Goal: Task Accomplishment & Management: Use online tool/utility

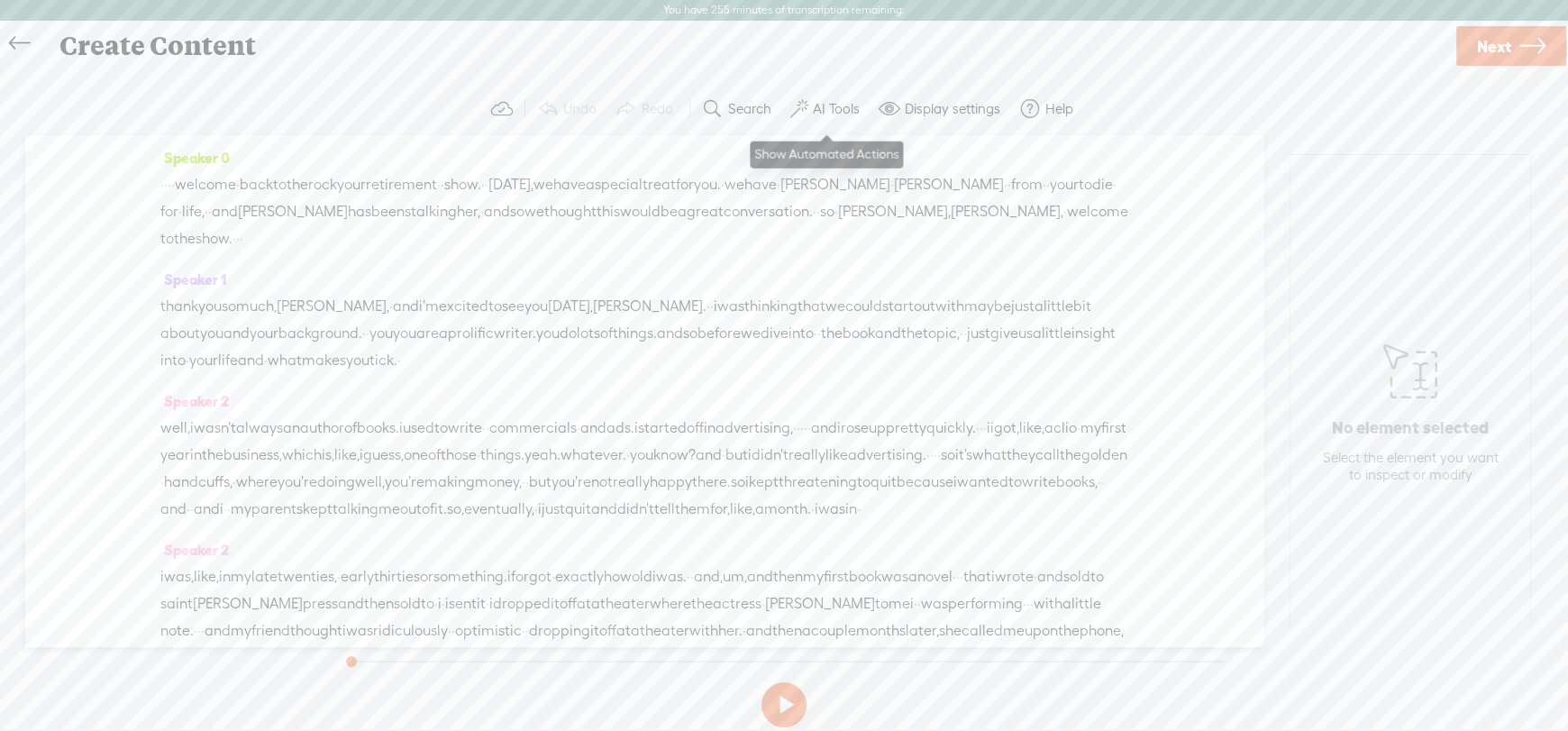
click at [819, 100] on label "AI Tools" at bounding box center [837, 109] width 47 height 18
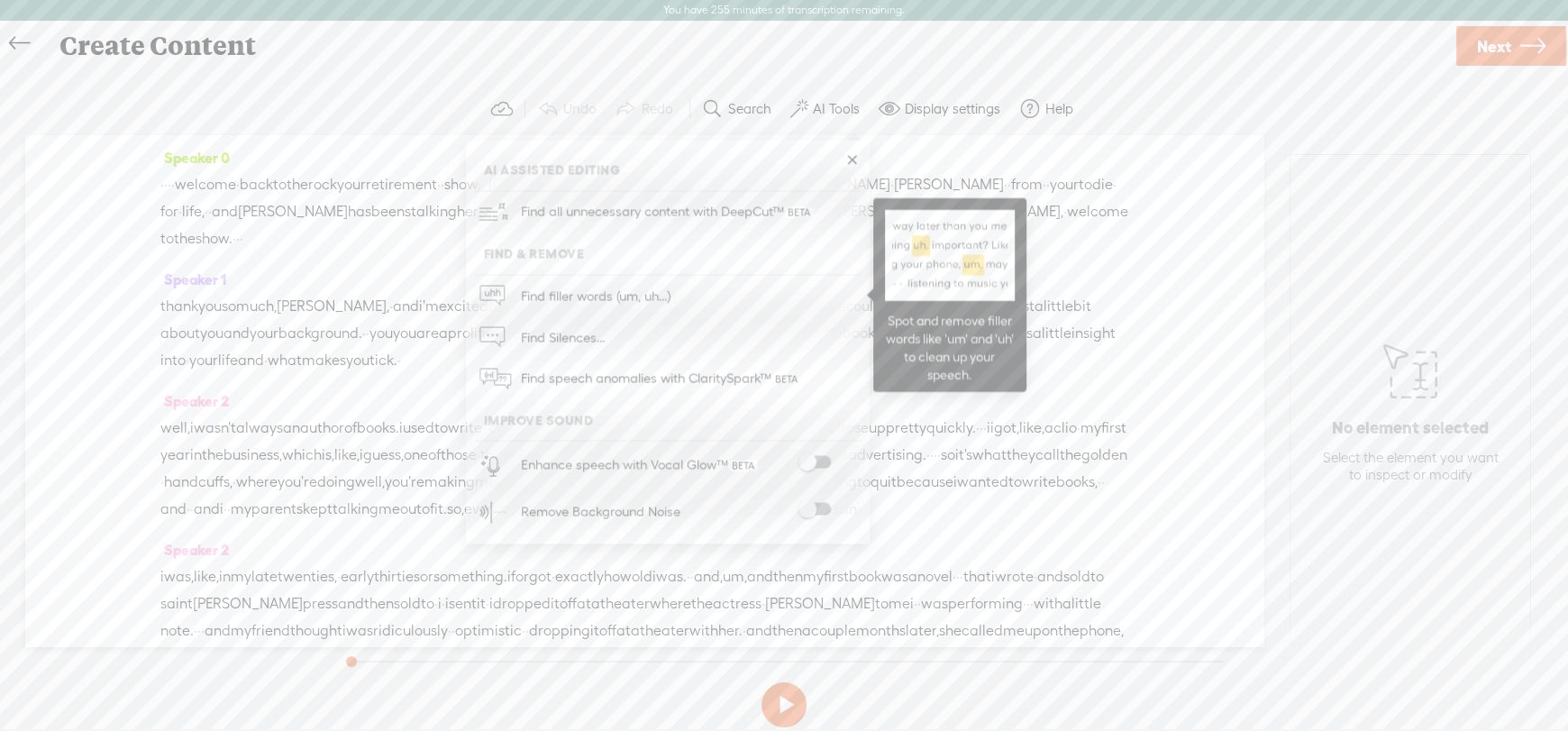
click at [579, 290] on span "Find filler words (um, uh...)" at bounding box center [596, 295] width 162 height 41
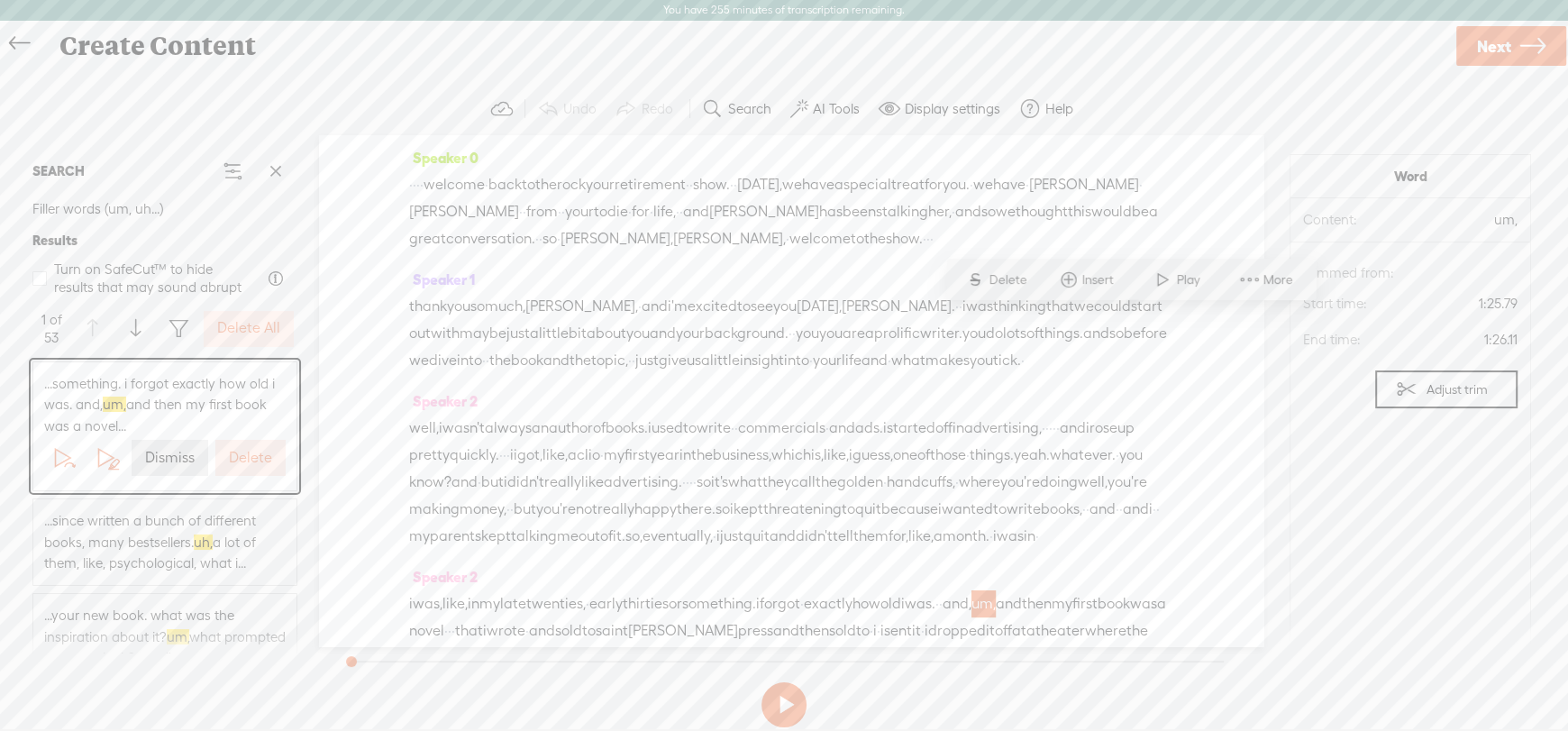
scroll to position [376, 0]
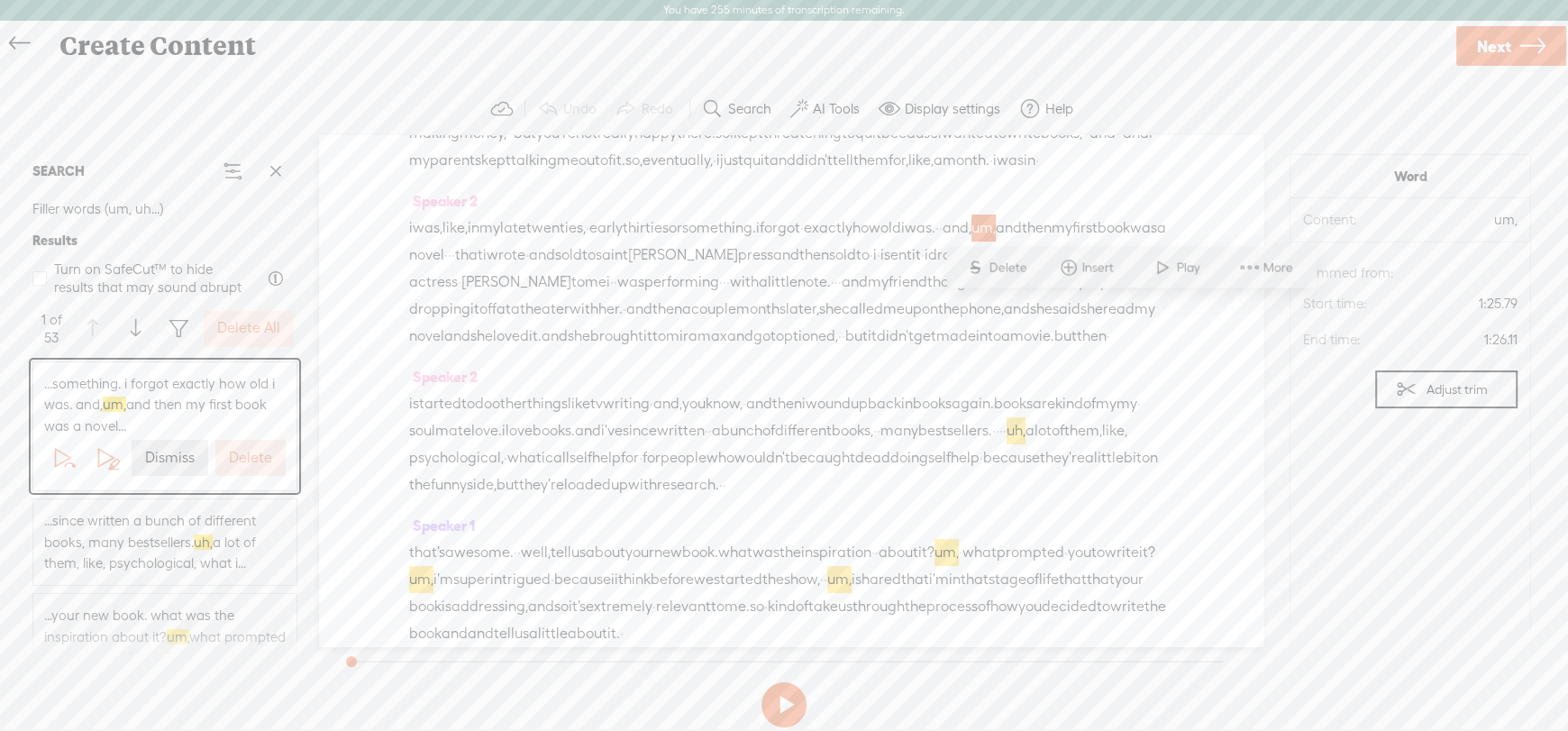
click at [227, 331] on label "Delete All" at bounding box center [248, 328] width 63 height 19
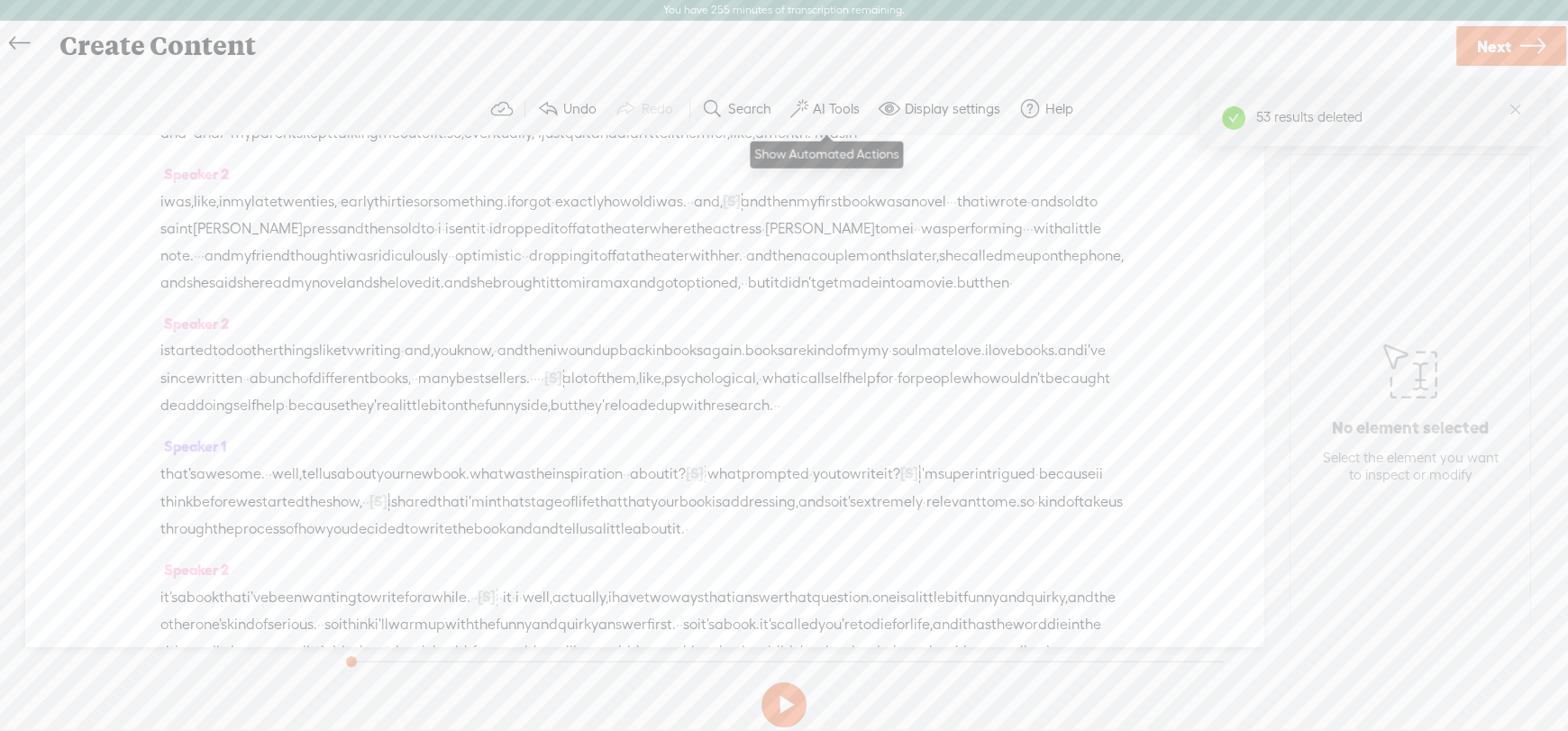
click at [830, 112] on label "AI Tools" at bounding box center [837, 109] width 47 height 18
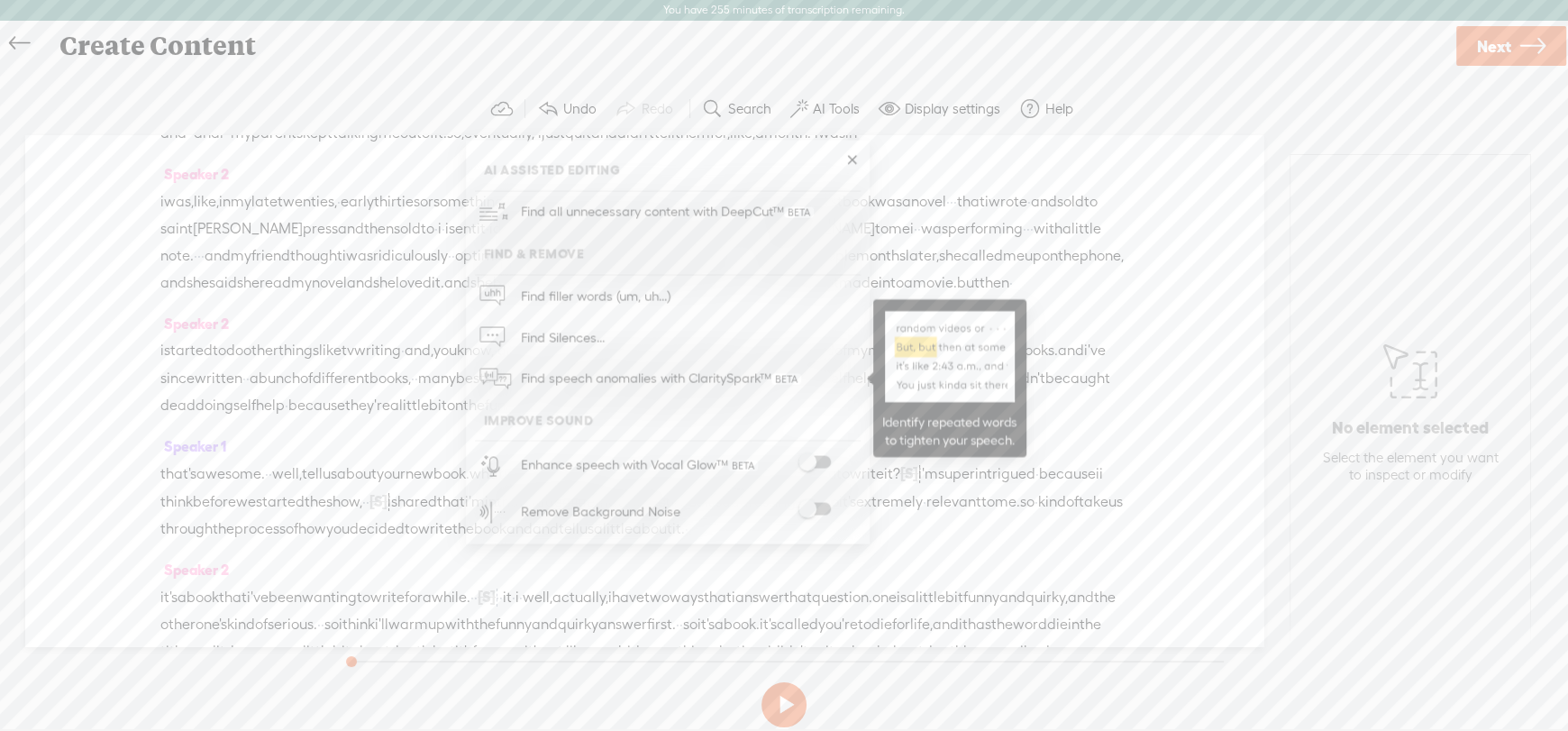
click at [606, 375] on span "Find speech anomalies with ClaritySpark™" at bounding box center [661, 378] width 293 height 43
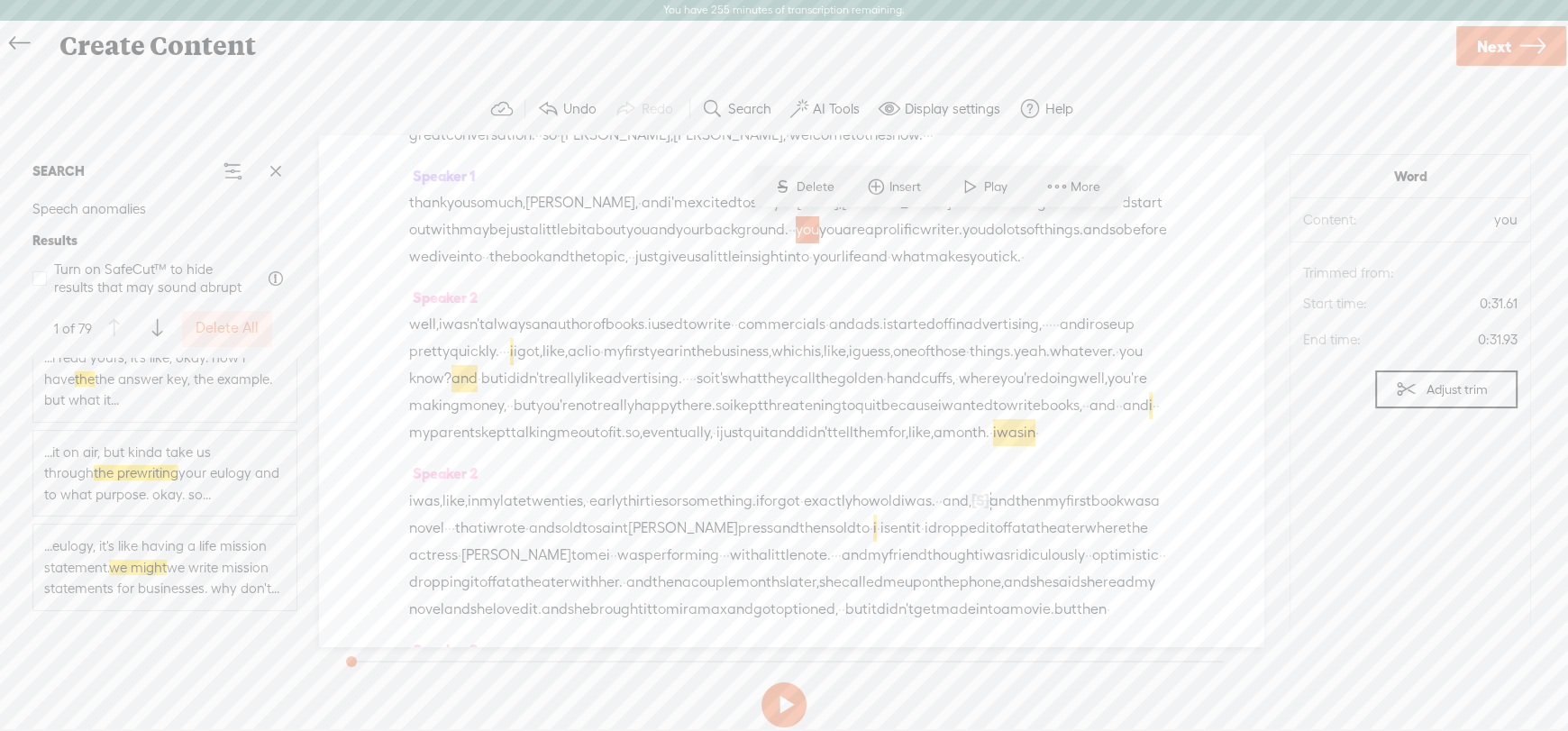
scroll to position [3062, 0]
click at [238, 457] on span "...it on air, but kinda take us through the prewriting your eulogy and to what …" at bounding box center [166, 450] width 242 height 64
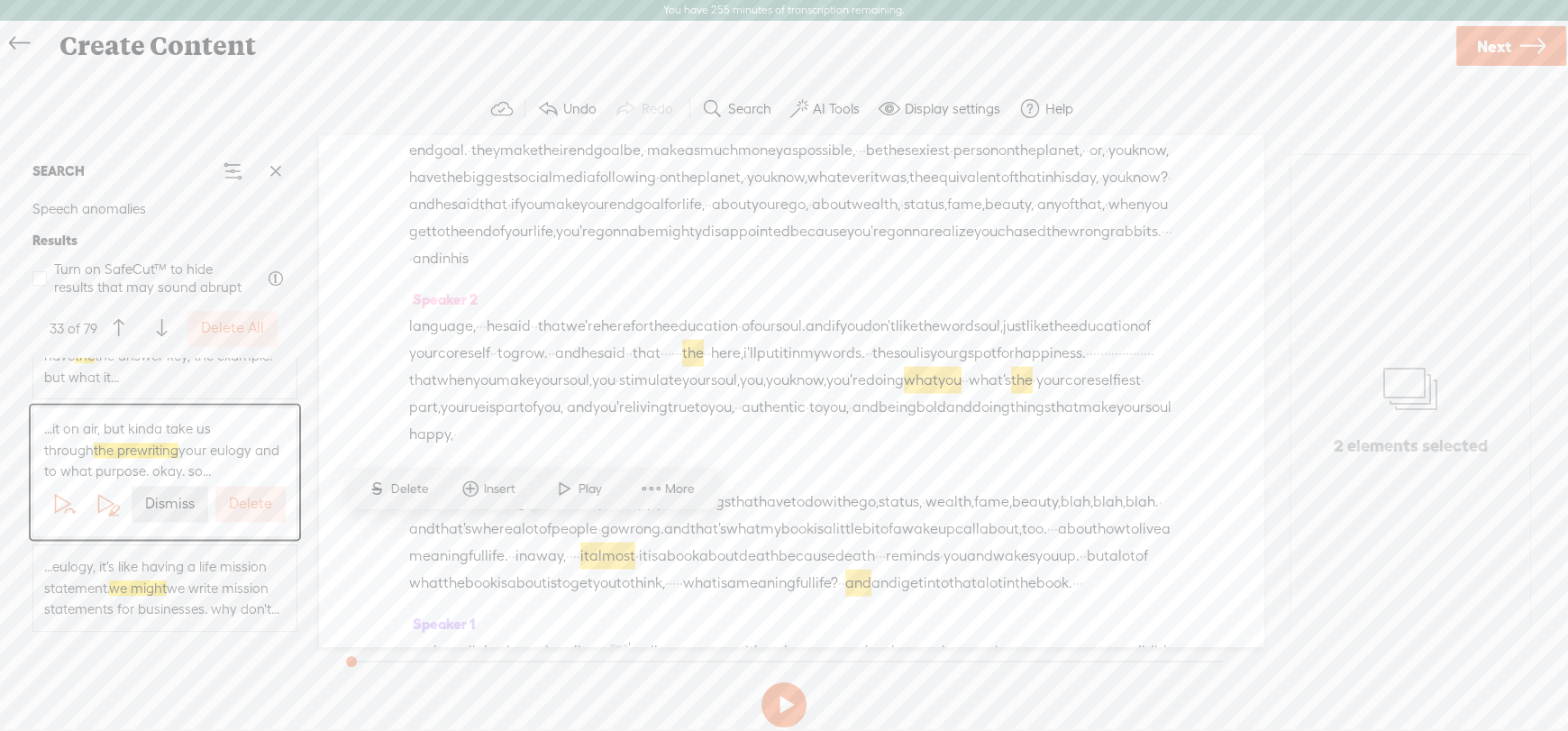
scroll to position [4142, 0]
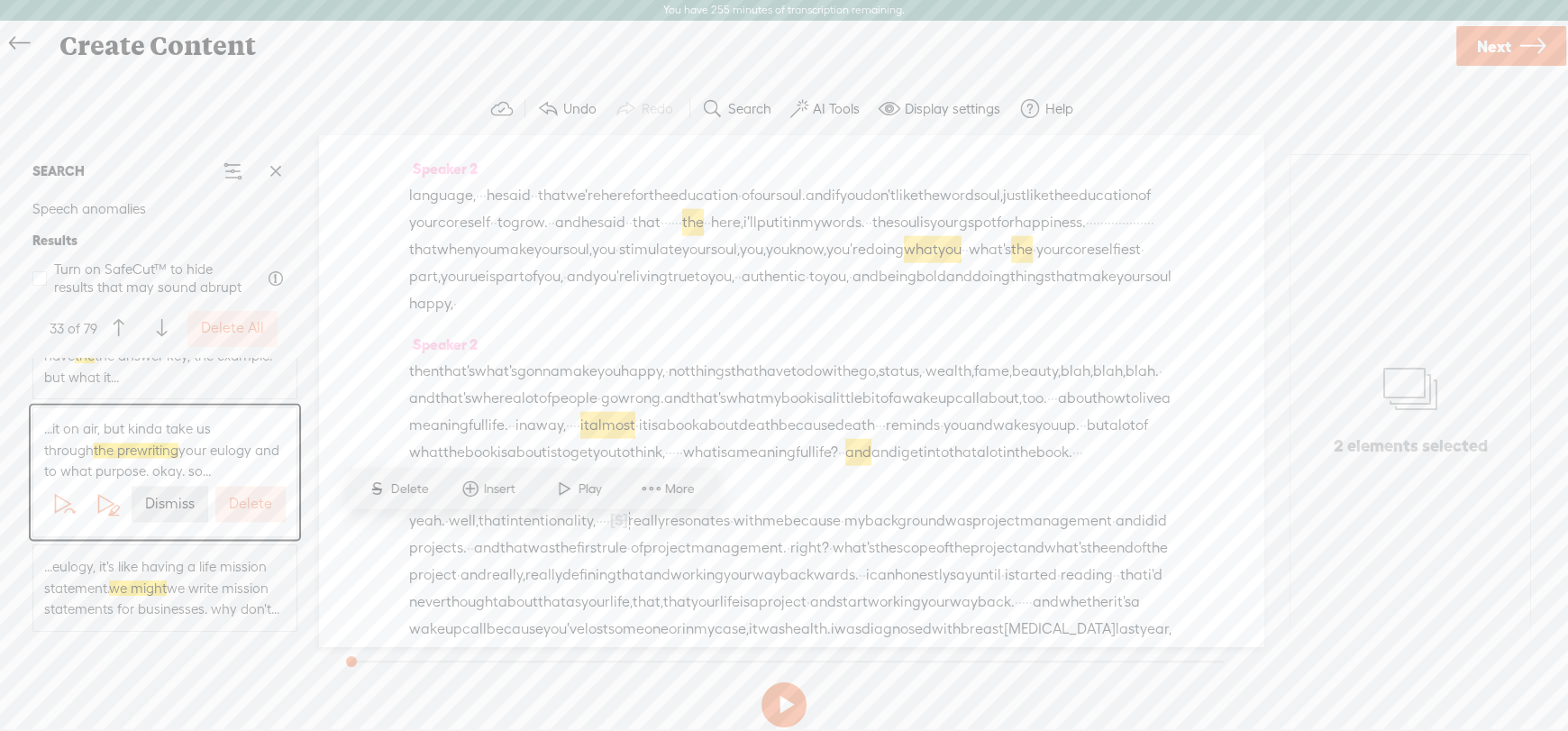
click at [152, 500] on label "Dismiss" at bounding box center [170, 504] width 50 height 19
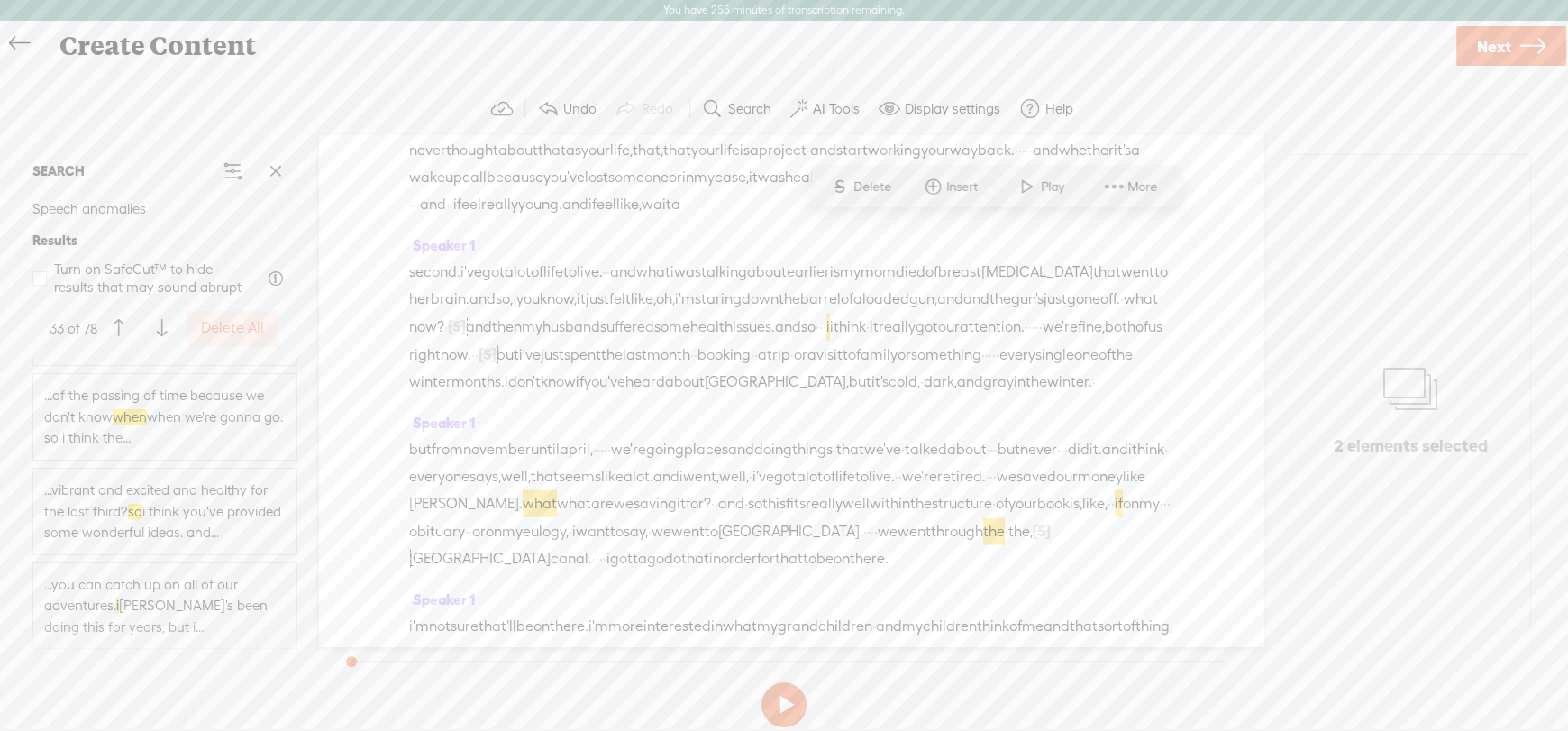
scroll to position [7127, 0]
click at [225, 321] on label "Delete All" at bounding box center [232, 328] width 63 height 19
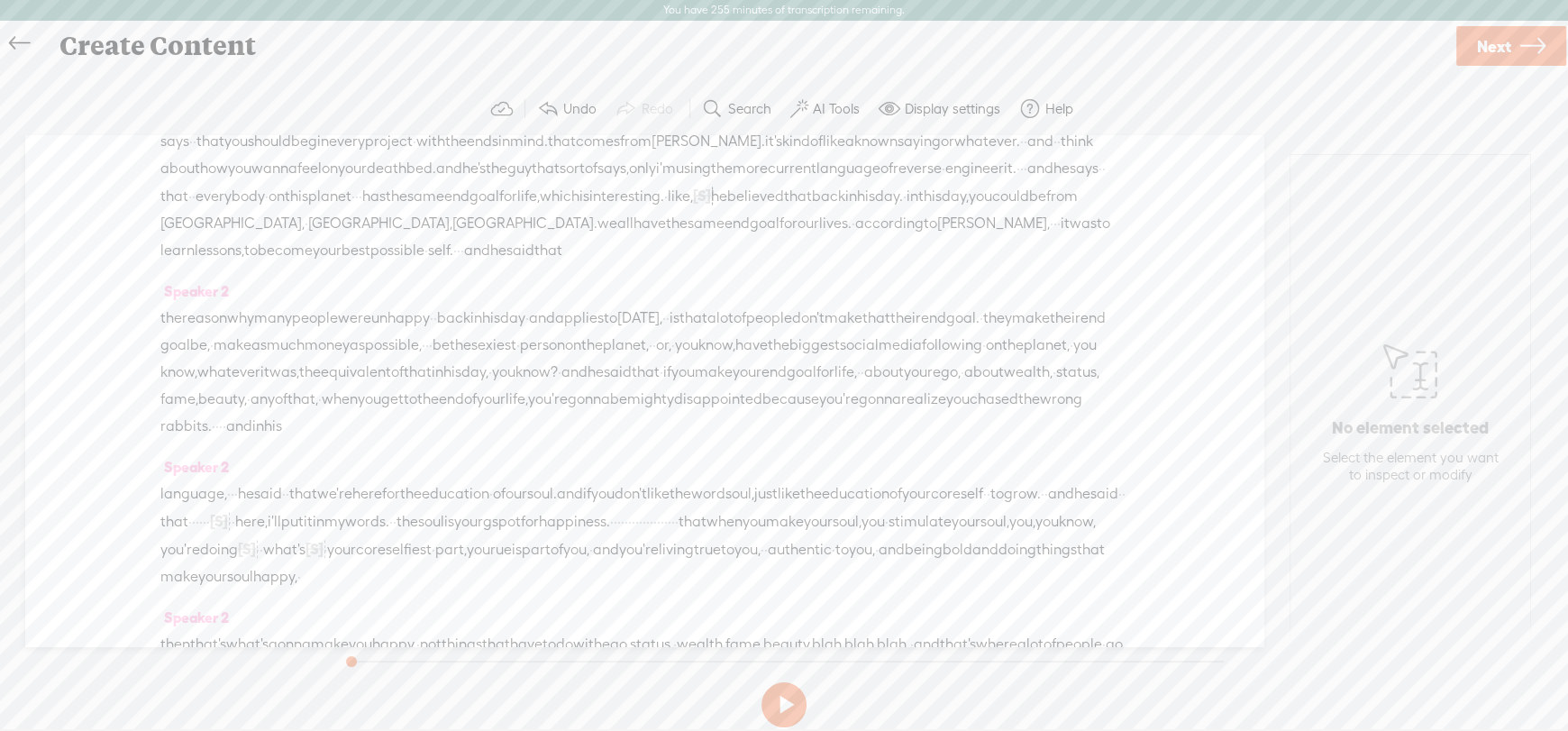
scroll to position [0, 0]
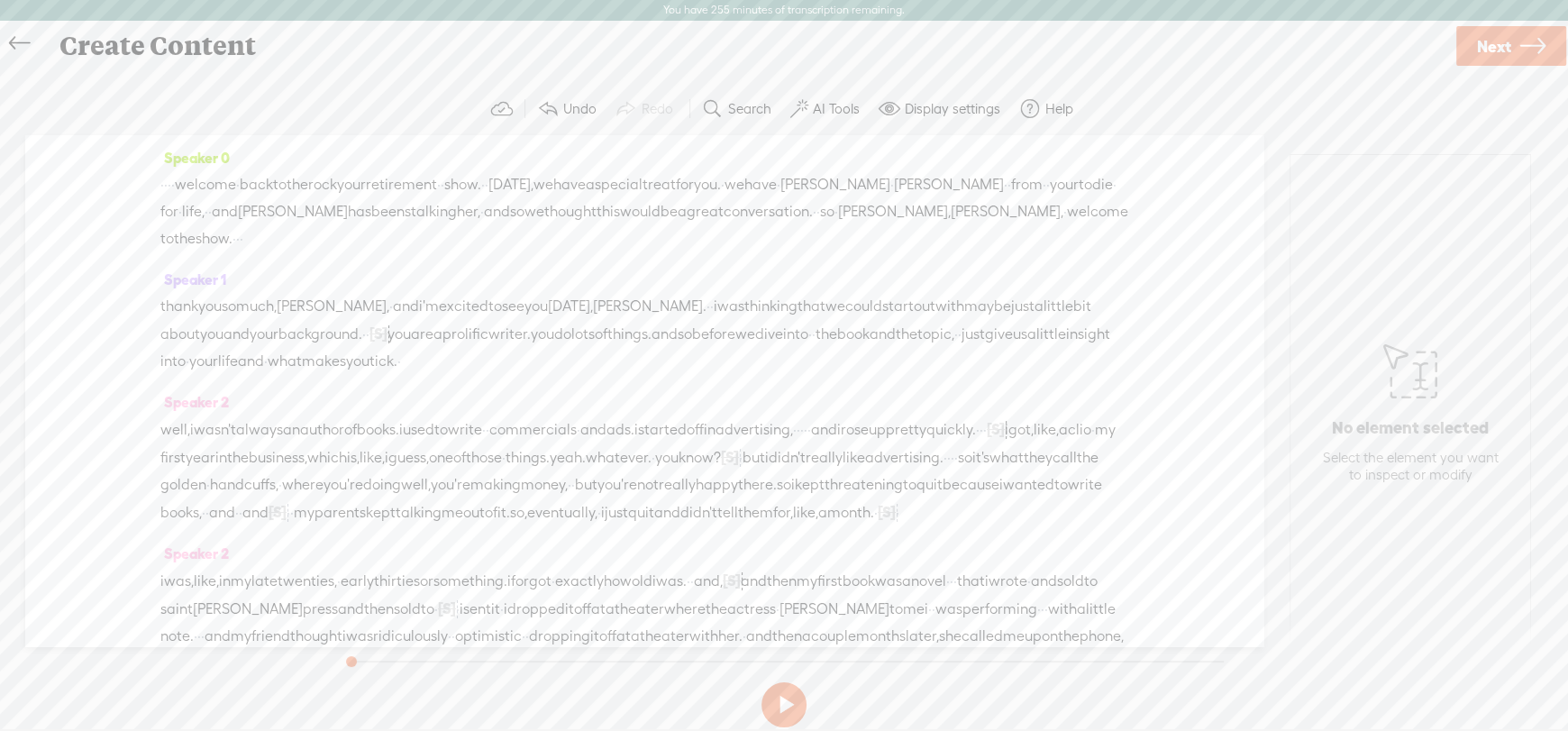
click at [185, 400] on span "Speaker 2" at bounding box center [194, 402] width 68 height 16
click at [211, 490] on span "Rename Current Speaker" at bounding box center [260, 490] width 180 height 41
click at [208, 395] on span "Speaker 2" at bounding box center [194, 402] width 68 height 16
click at [199, 492] on span "Rename Current Speaker" at bounding box center [260, 490] width 180 height 41
type input "[PERSON_NAME]"
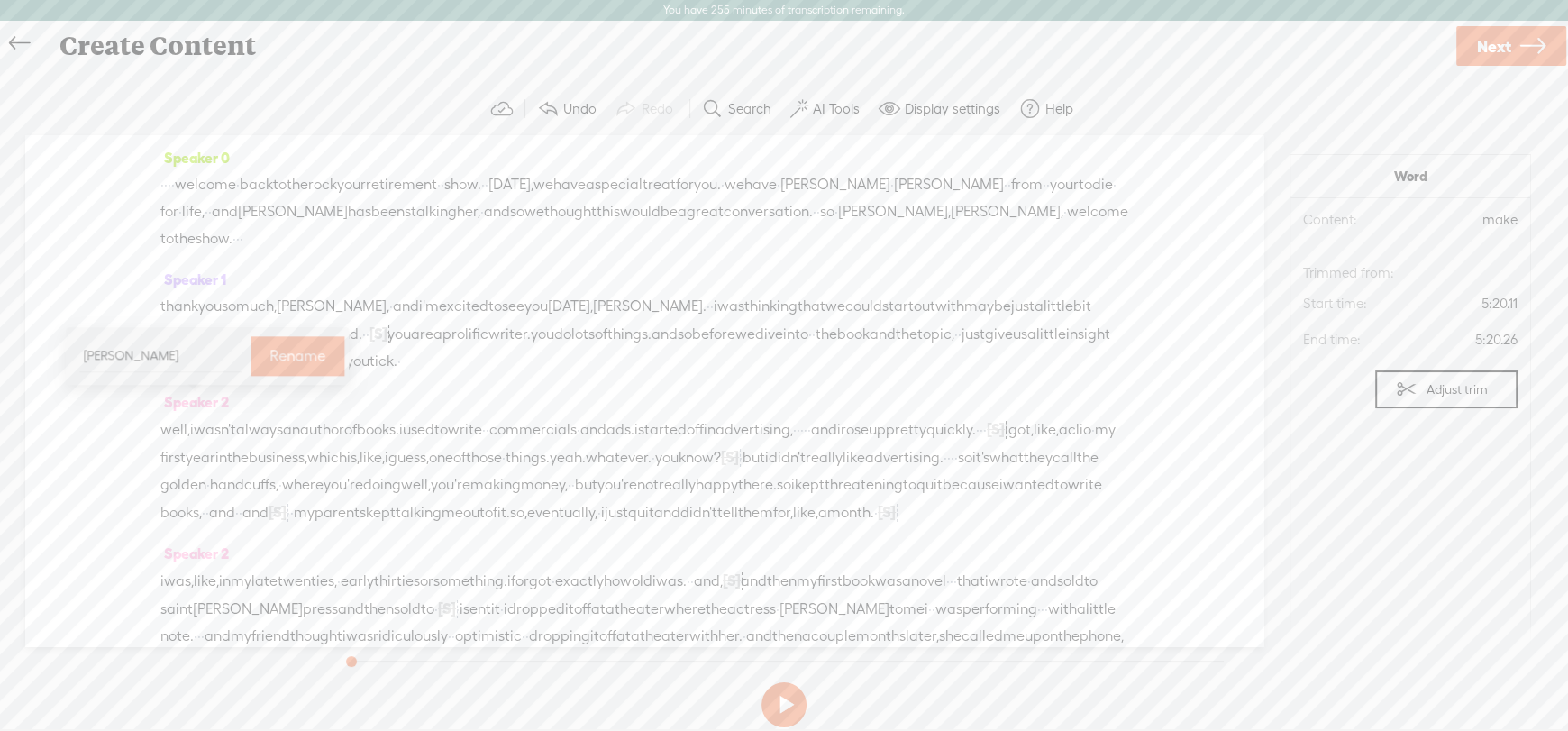
click at [269, 357] on label "Rename" at bounding box center [297, 356] width 55 height 37
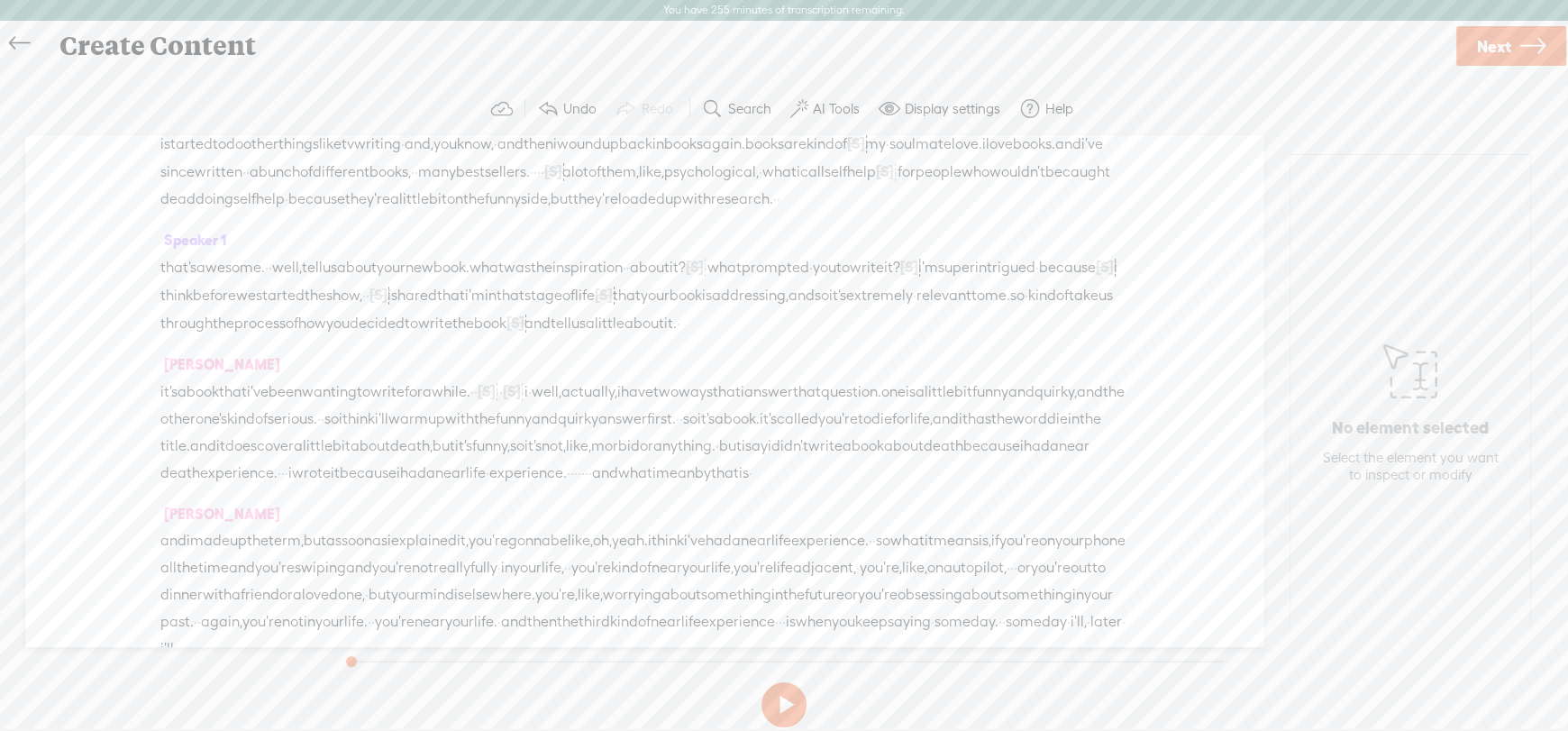
scroll to position [541, 0]
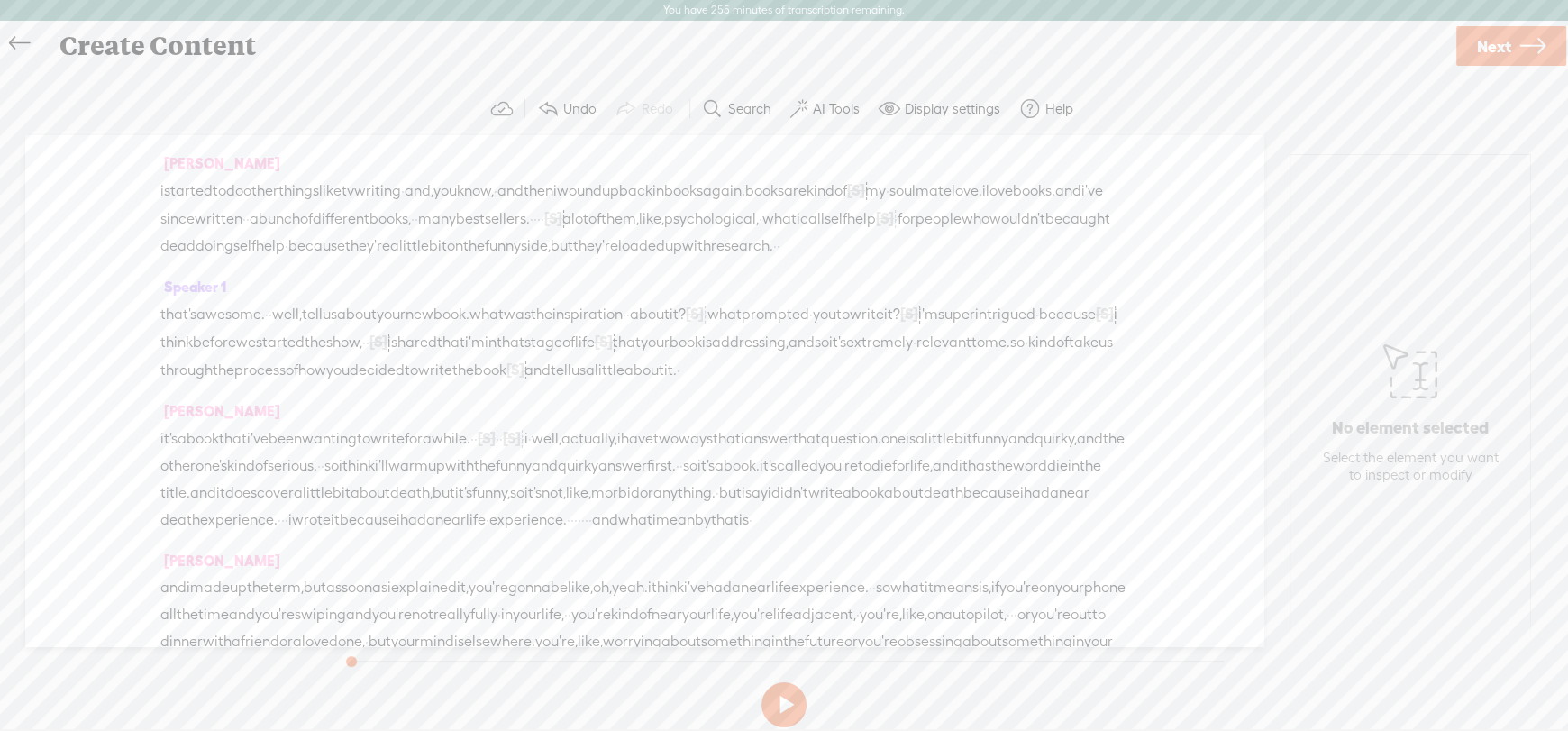
click at [181, 295] on span "Speaker 1" at bounding box center [193, 286] width 65 height 16
click at [238, 454] on span "Rename Current Speaker" at bounding box center [260, 459] width 180 height 41
type input "[PERSON_NAME]"
click at [268, 332] on label "Rename" at bounding box center [296, 325] width 55 height 37
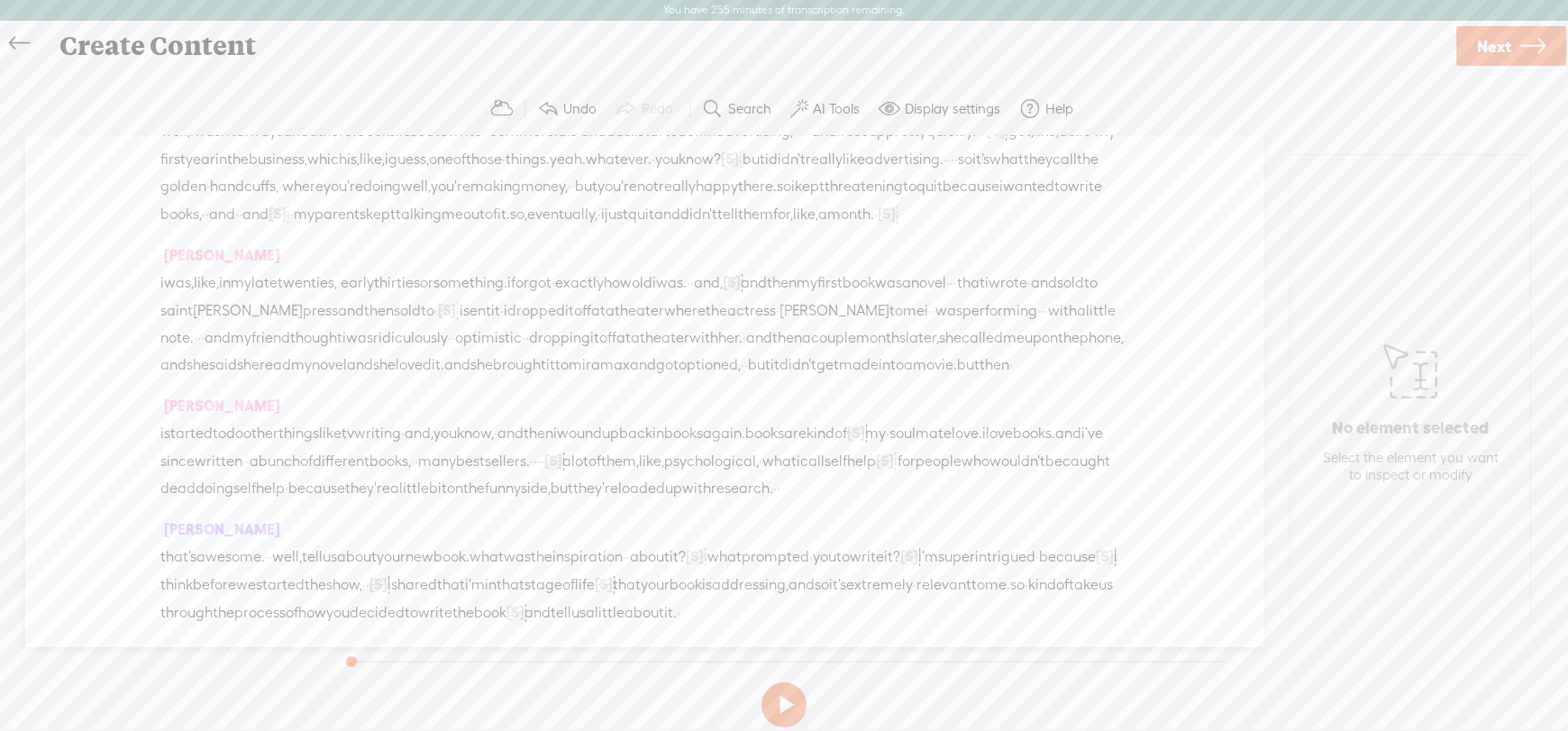
scroll to position [0, 0]
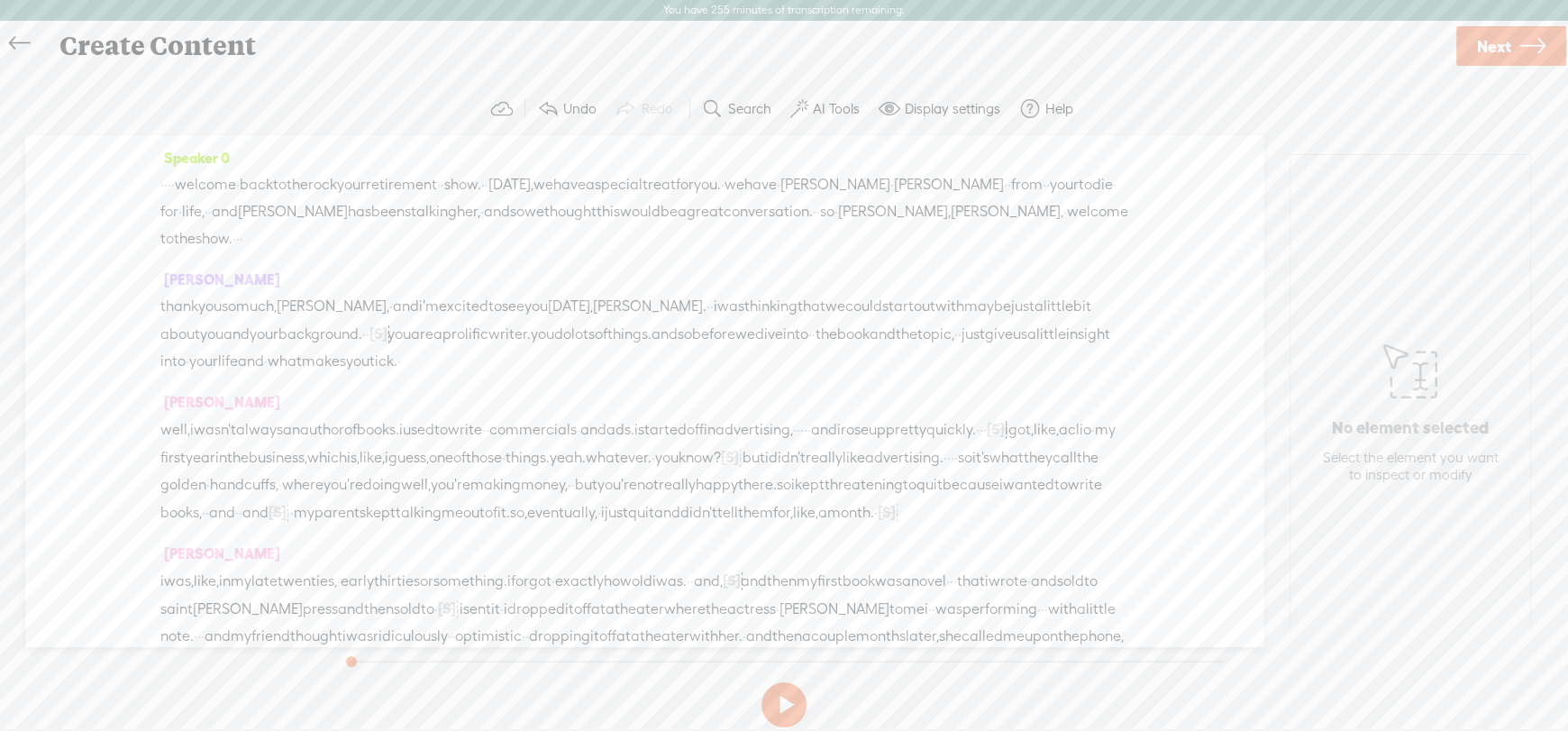
click at [188, 158] on span "Speaker 0" at bounding box center [195, 158] width 69 height 16
click at [223, 239] on span "Rename Current Speaker" at bounding box center [260, 245] width 180 height 41
type input "[PERSON_NAME]"
click at [271, 100] on label "Rename" at bounding box center [297, 110] width 55 height 37
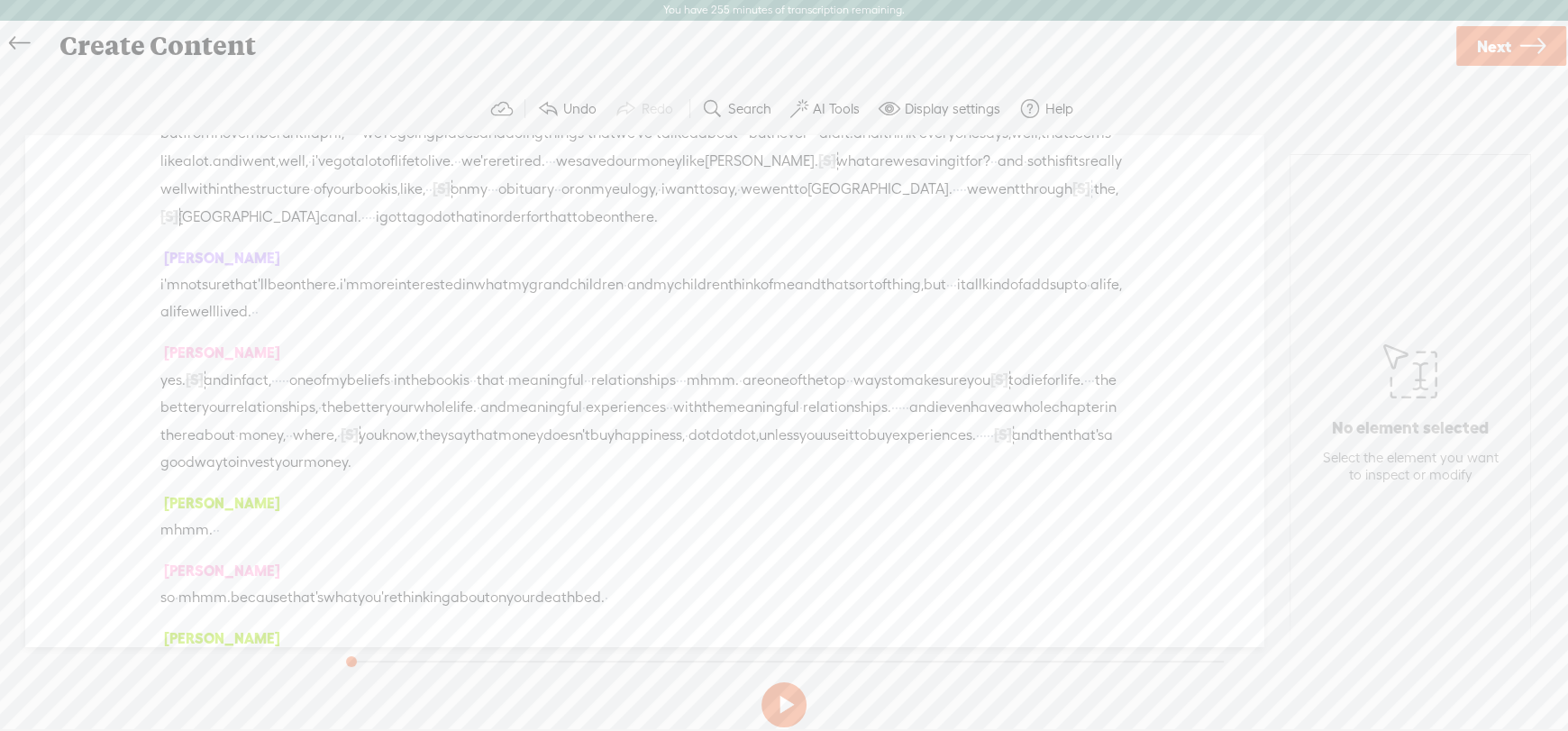
scroll to position [5224, 0]
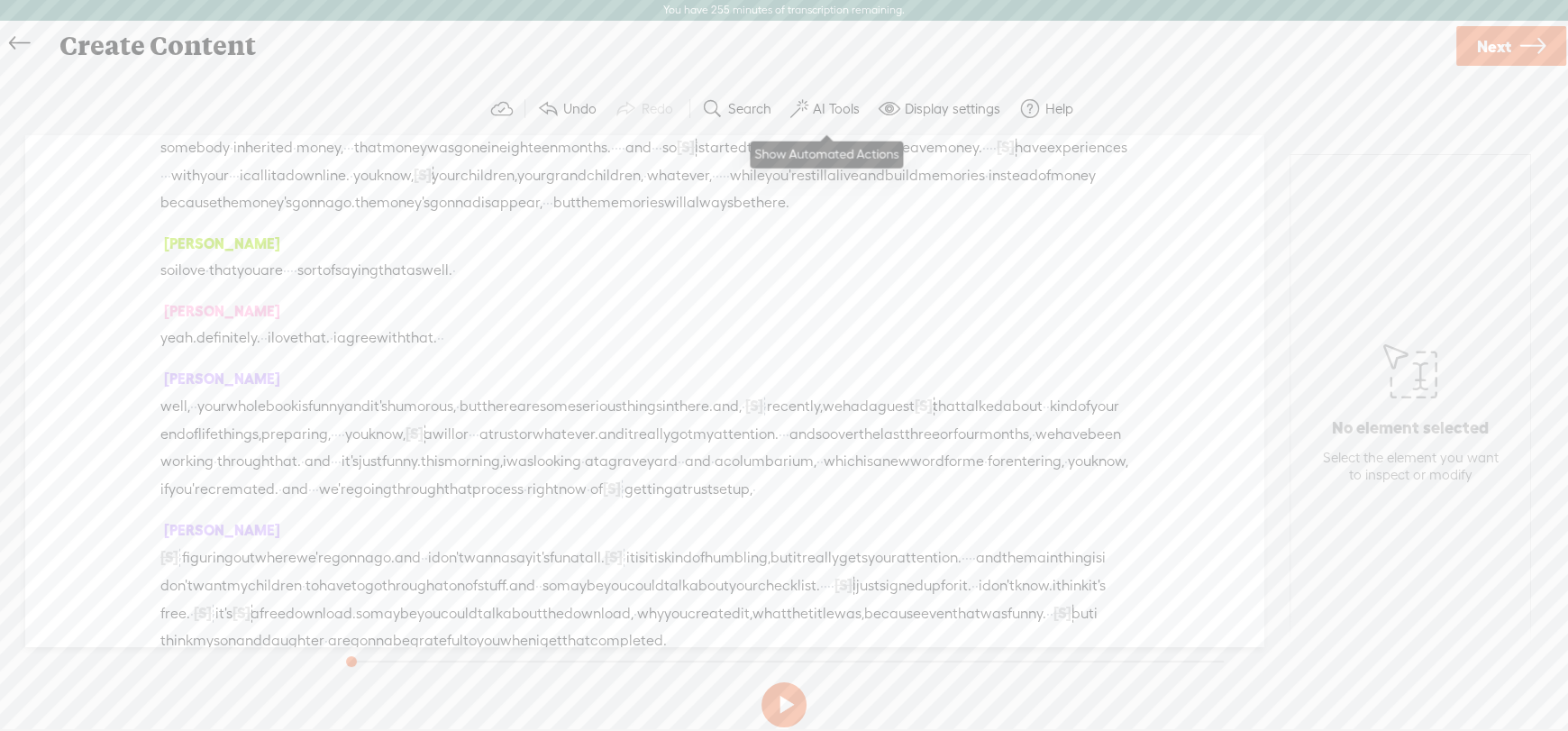
click at [832, 107] on label "AI Tools" at bounding box center [837, 109] width 47 height 18
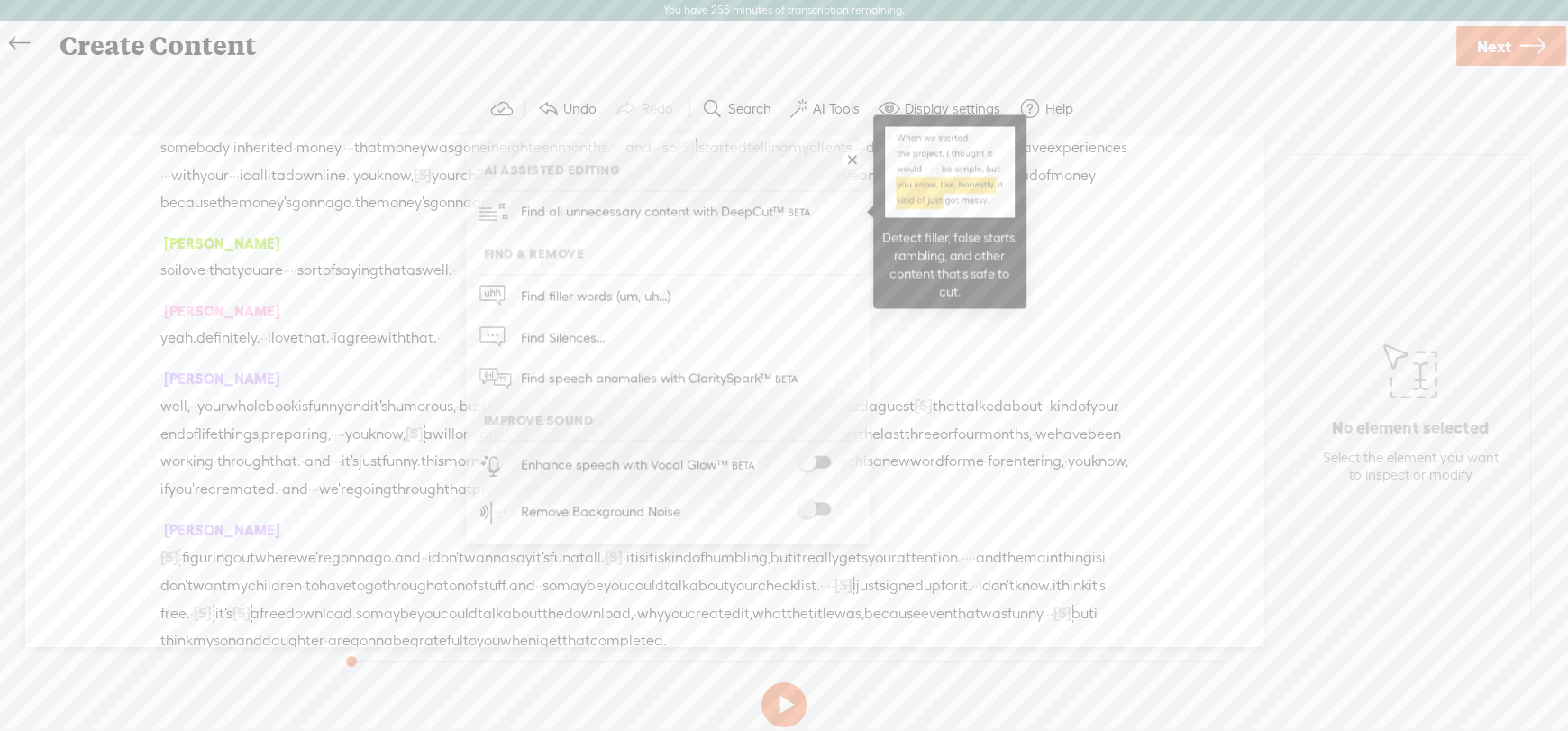
click at [700, 207] on span "Find all unnecessary content with DeepCut™" at bounding box center [668, 212] width 306 height 43
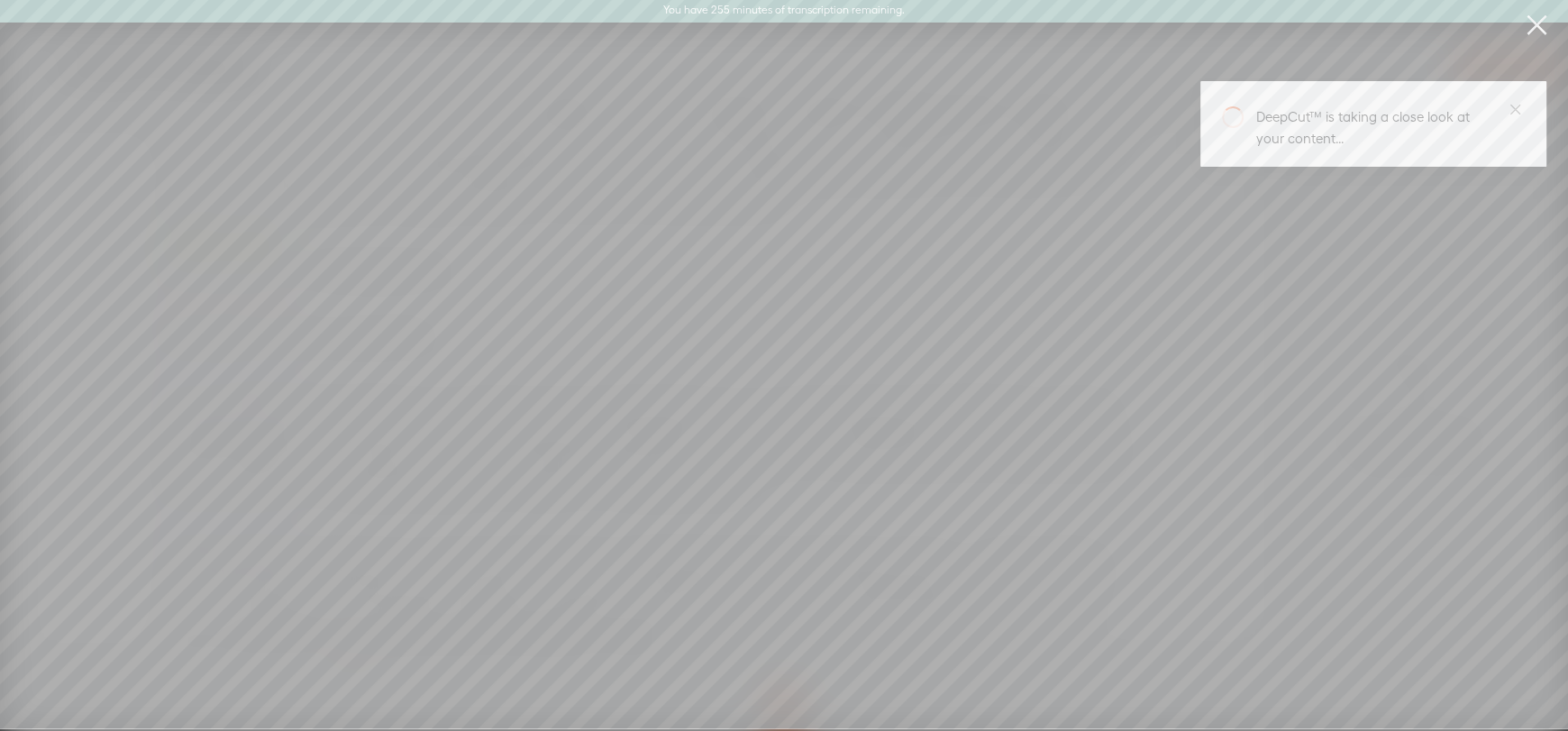
scroll to position [0, 0]
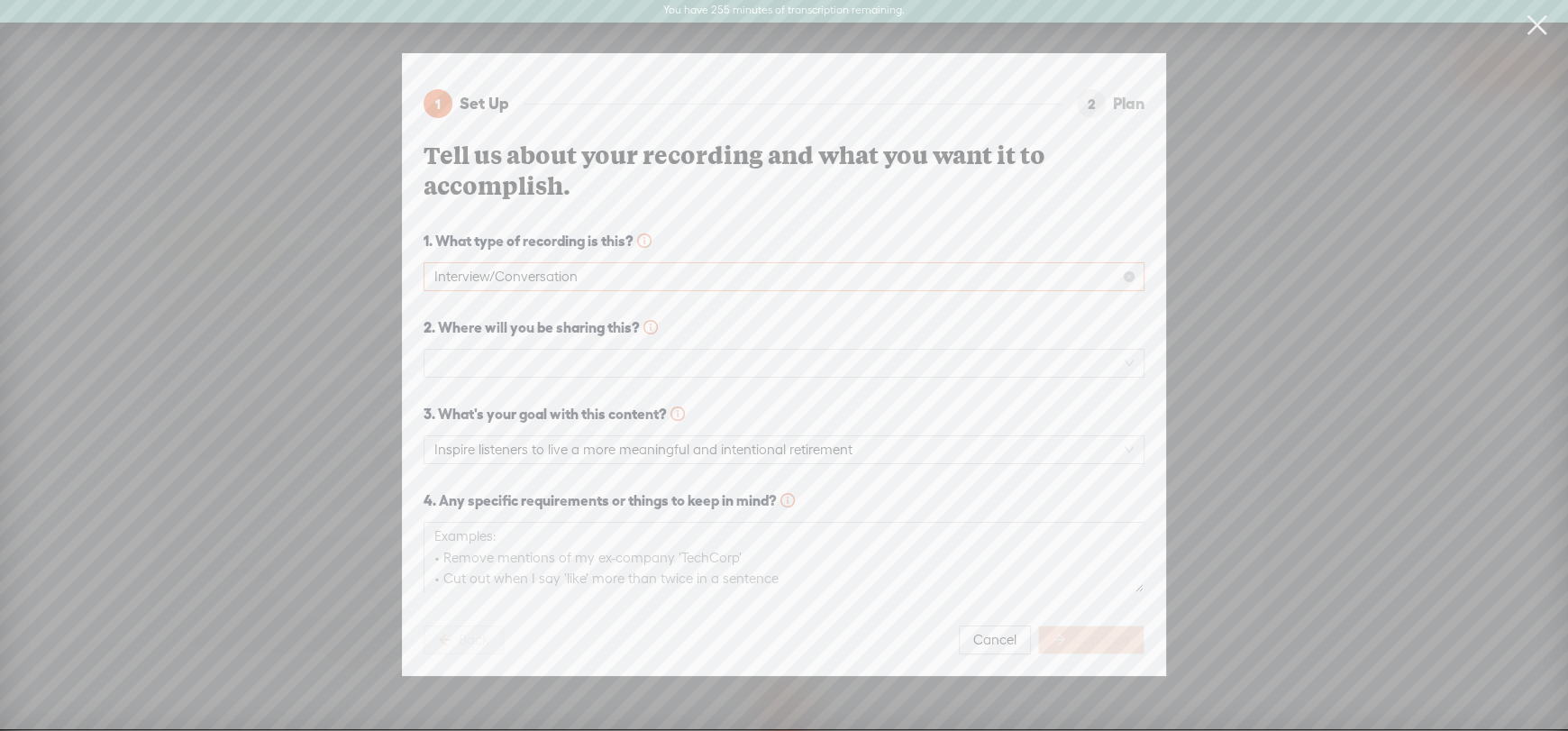
click at [583, 265] on span "Interview/Conversation" at bounding box center [784, 276] width 699 height 27
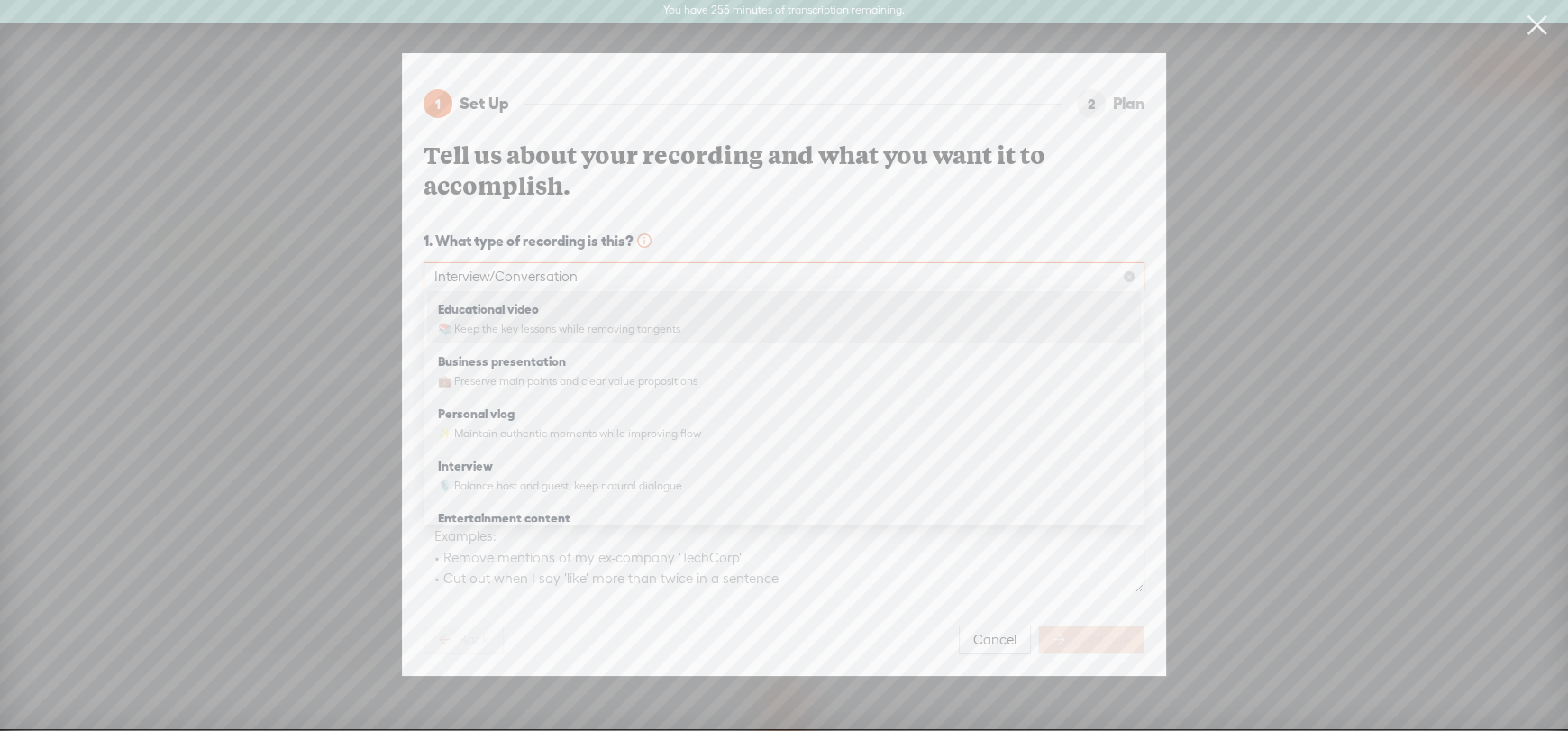
click at [583, 265] on span "Interview/Conversation" at bounding box center [784, 276] width 699 height 27
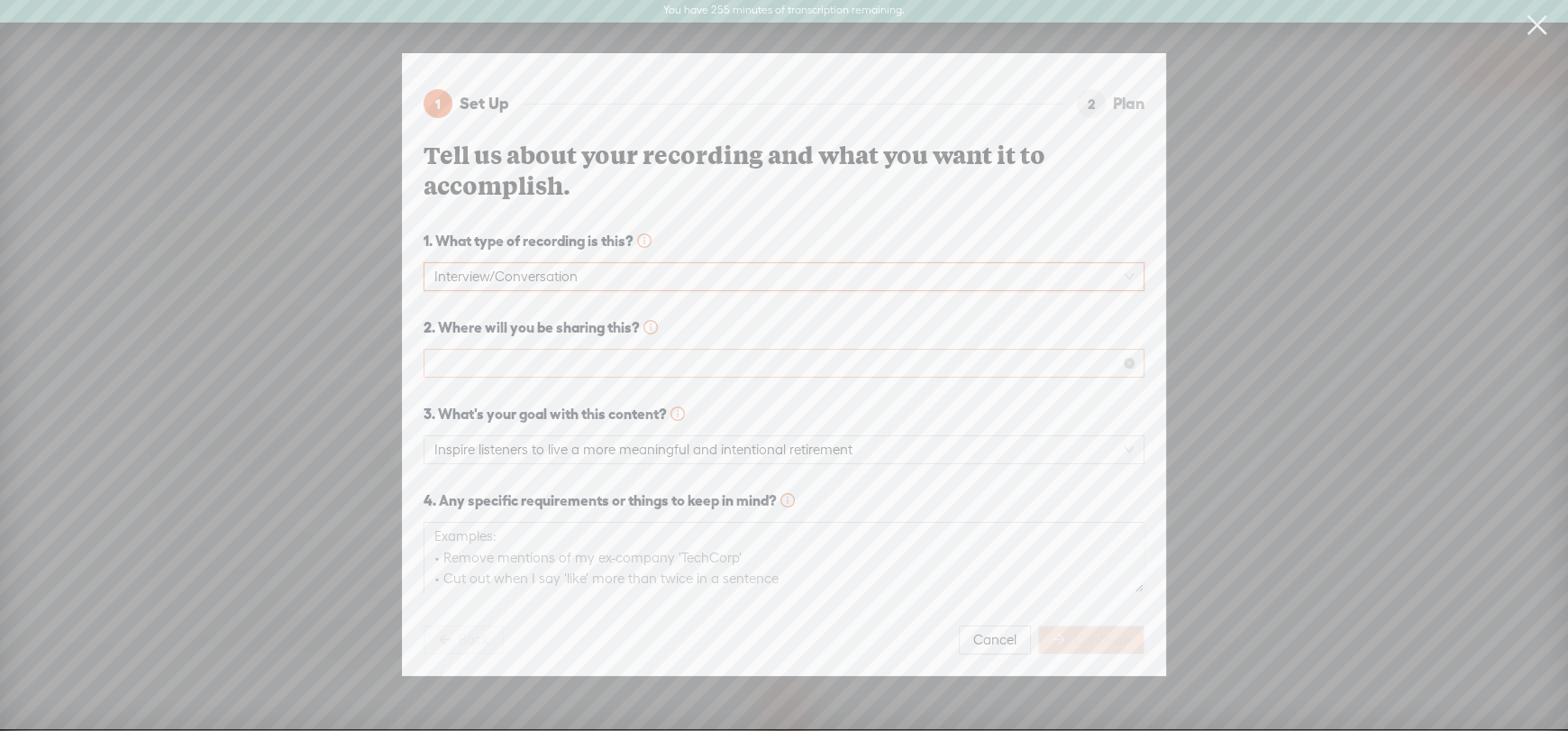
click at [526, 360] on span at bounding box center [784, 363] width 699 height 27
click at [551, 422] on div "Podcast (Spotify, Apple Podcasts, etc.)" at bounding box center [784, 421] width 692 height 22
click at [1108, 632] on span "Continue" at bounding box center [1101, 640] width 56 height 18
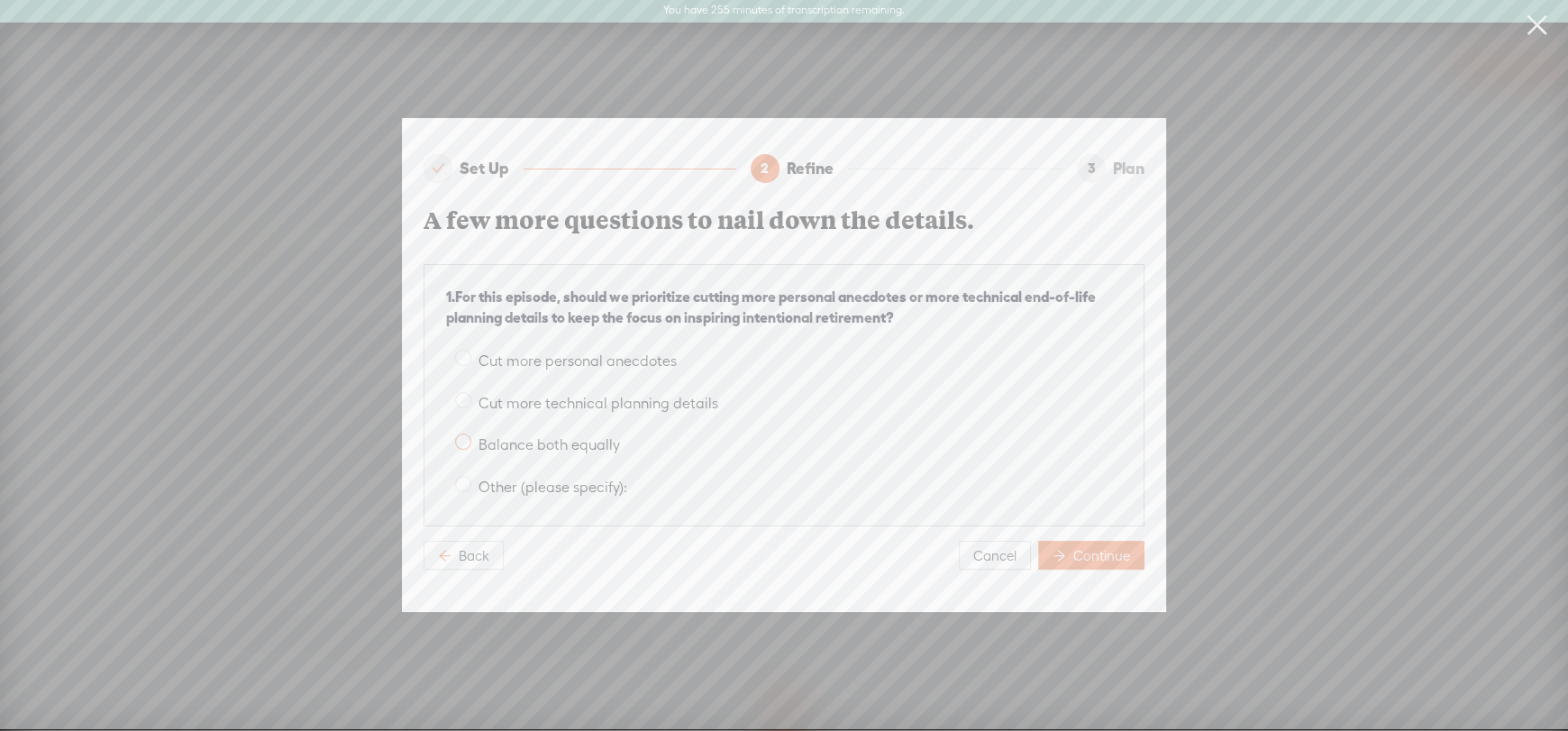
click at [460, 436] on span at bounding box center [463, 442] width 16 height 16
click at [460, 436] on input "Balance both equally" at bounding box center [463, 442] width 16 height 16
radio input "true"
click at [459, 392] on span at bounding box center [463, 400] width 16 height 16
click at [459, 392] on input "Cut more technical planning details" at bounding box center [463, 400] width 16 height 16
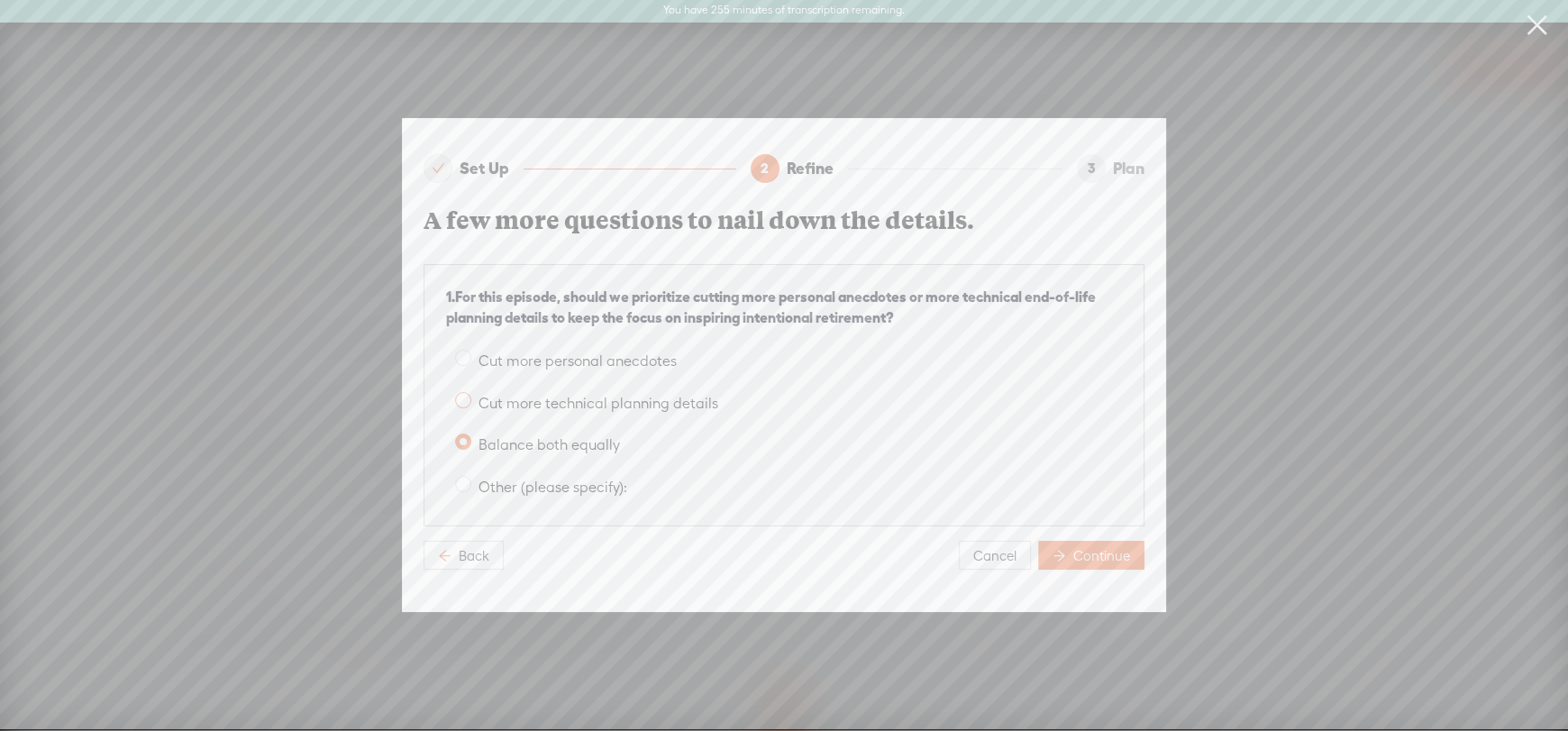
radio input "true"
click at [1081, 547] on span "Continue" at bounding box center [1101, 556] width 56 height 18
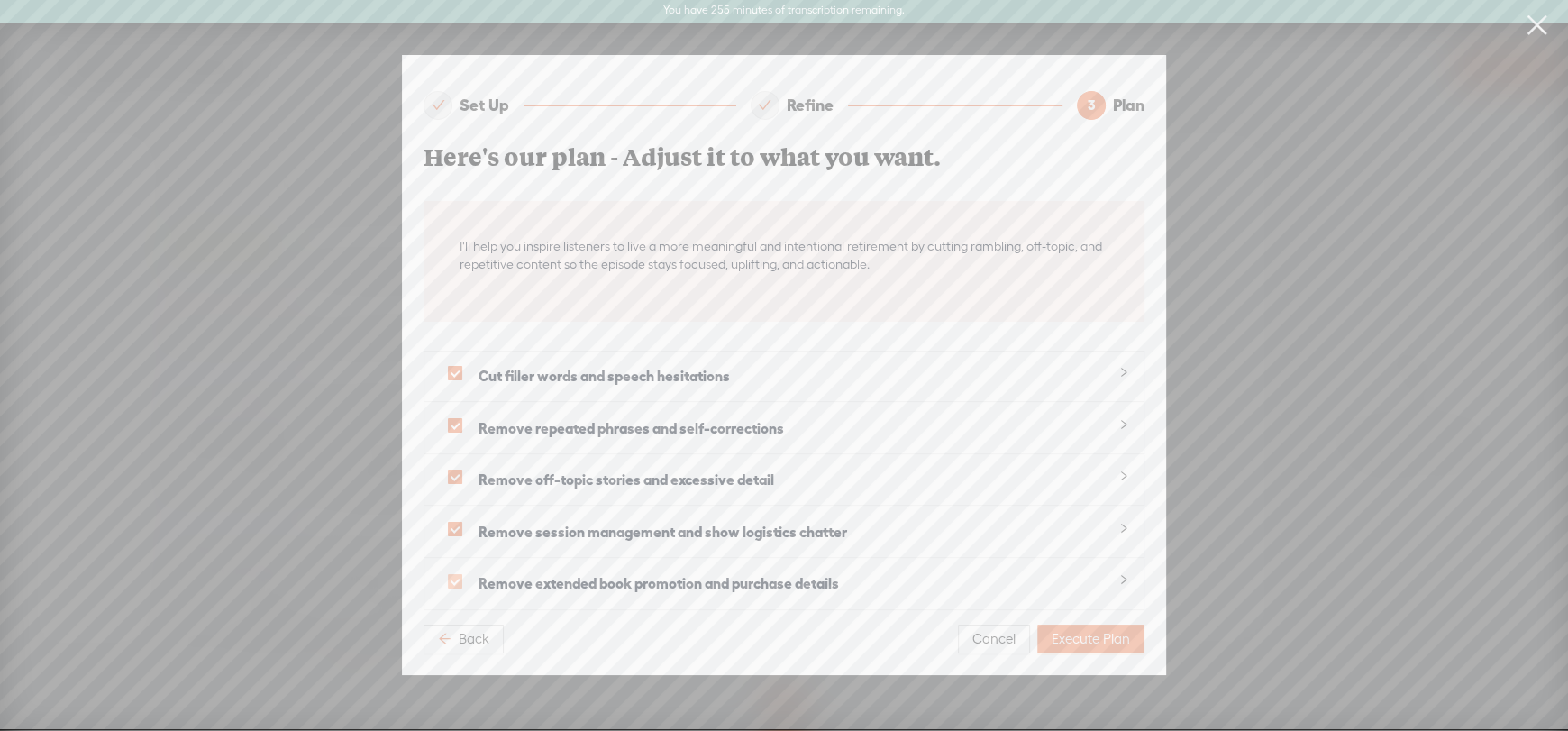
click at [450, 574] on span at bounding box center [456, 581] width 15 height 15
click at [450, 574] on input "checkbox" at bounding box center [456, 581] width 15 height 15
checkbox input "false"
click at [1105, 630] on span "Execute Plan" at bounding box center [1091, 639] width 78 height 18
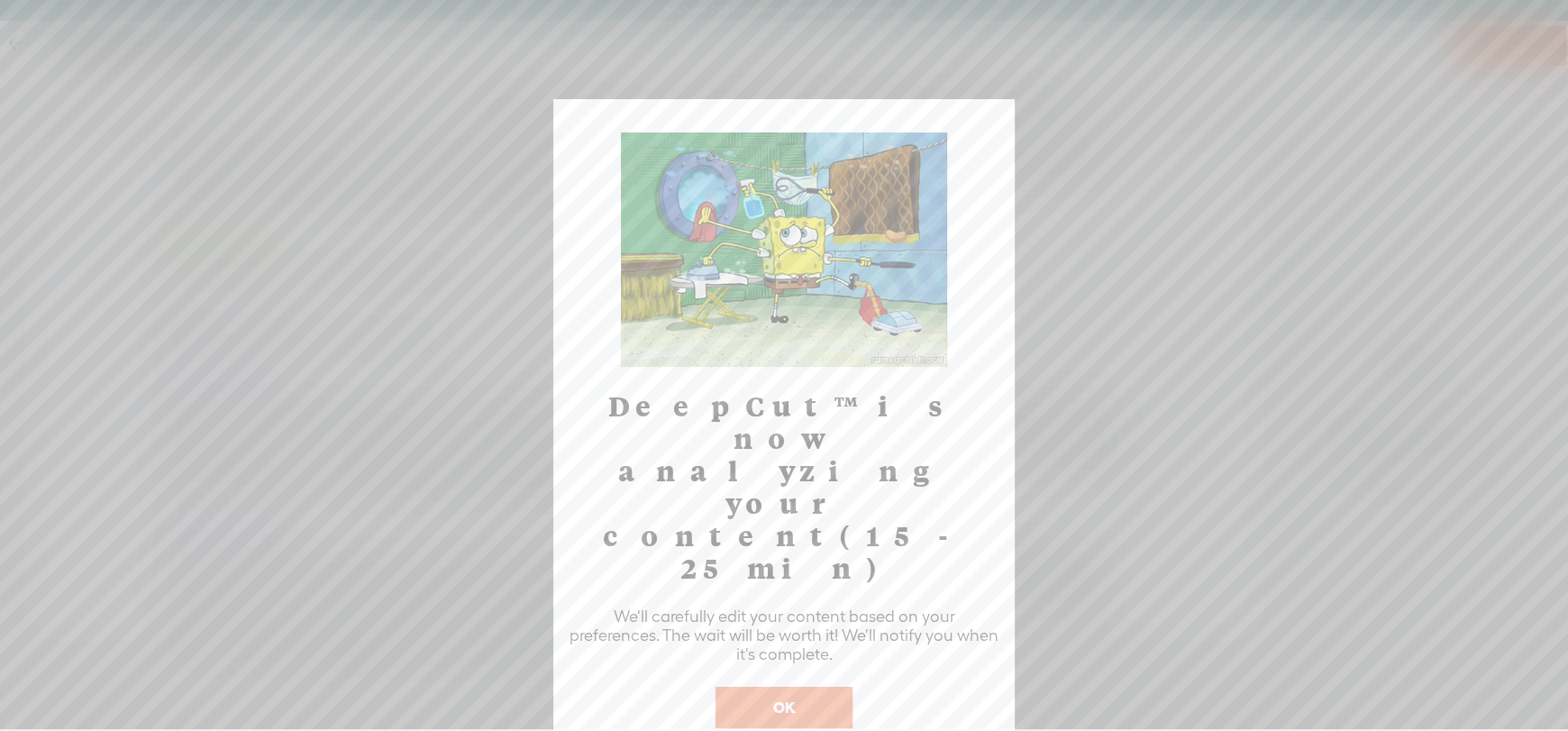
click at [790, 686] on button "OK" at bounding box center [784, 707] width 137 height 42
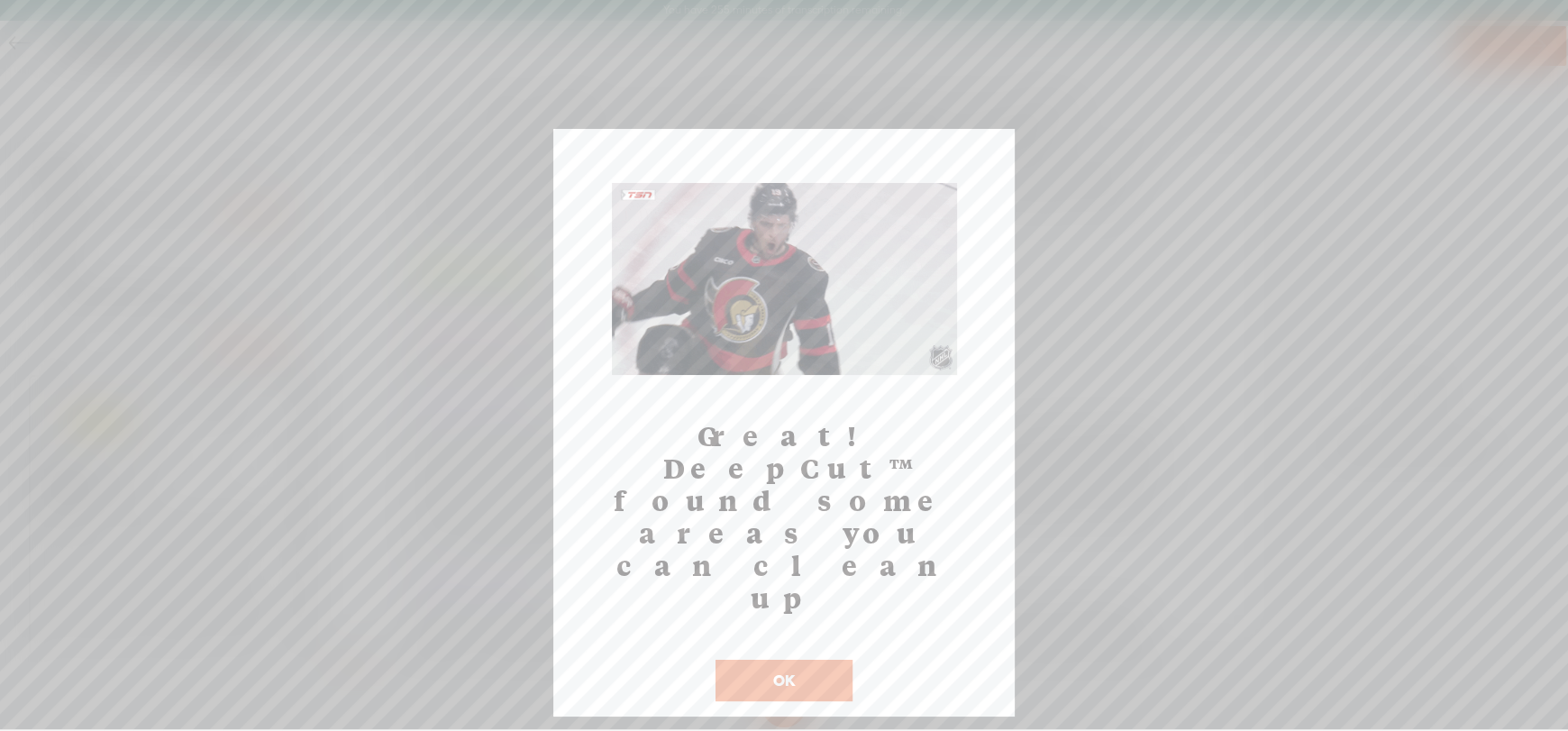
scroll to position [2292, 0]
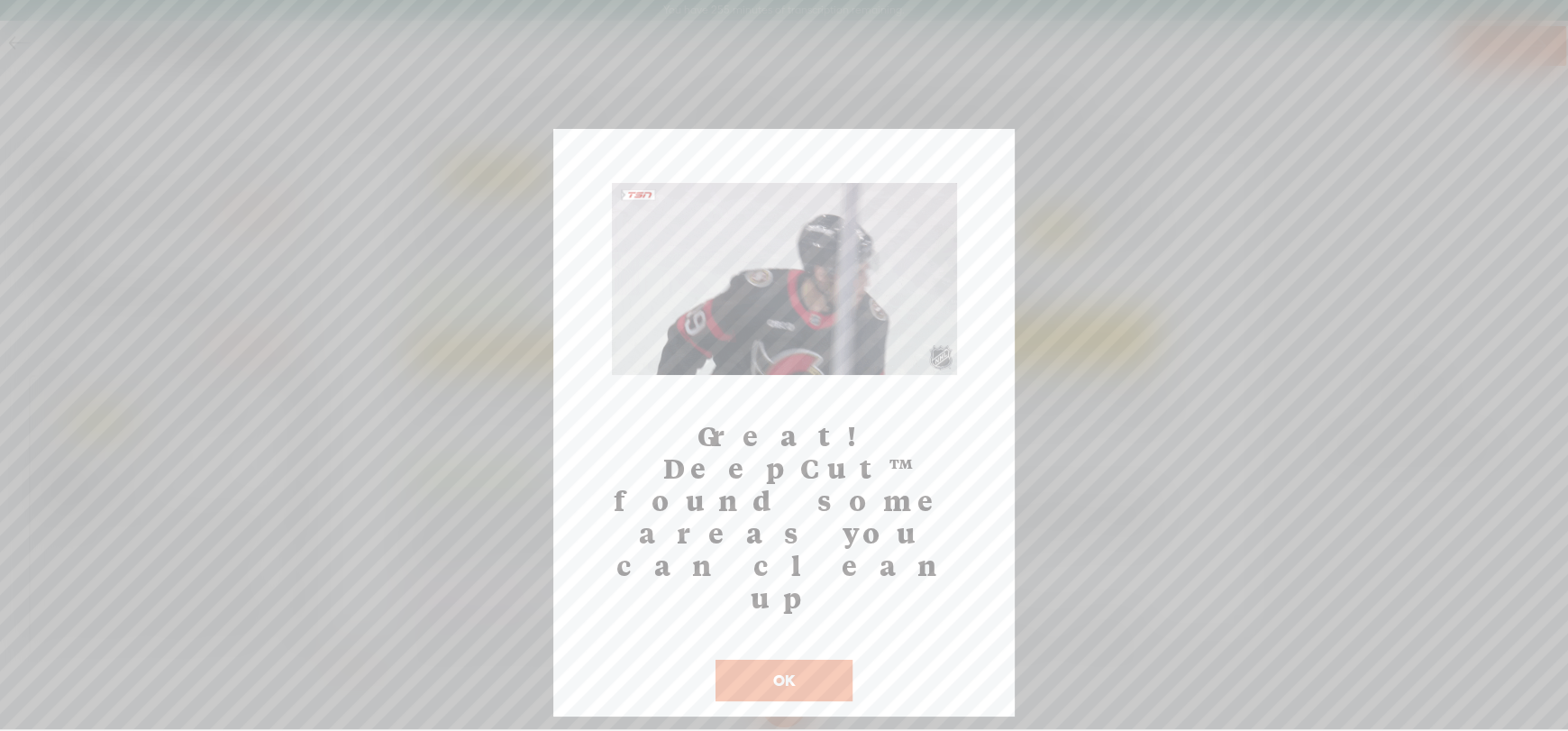
click button "OK" at bounding box center [784, 680] width 137 height 42
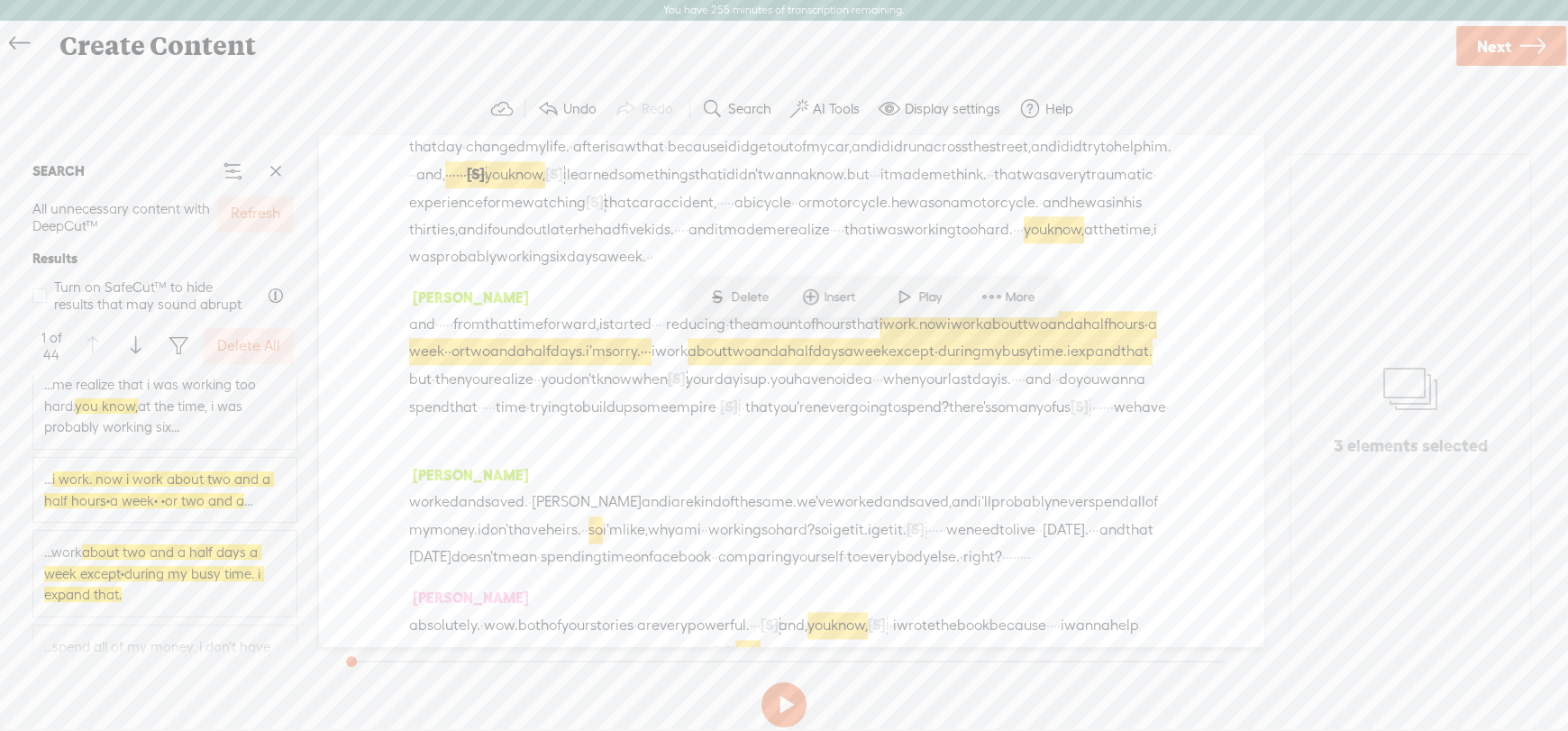
scroll to position [811, 0]
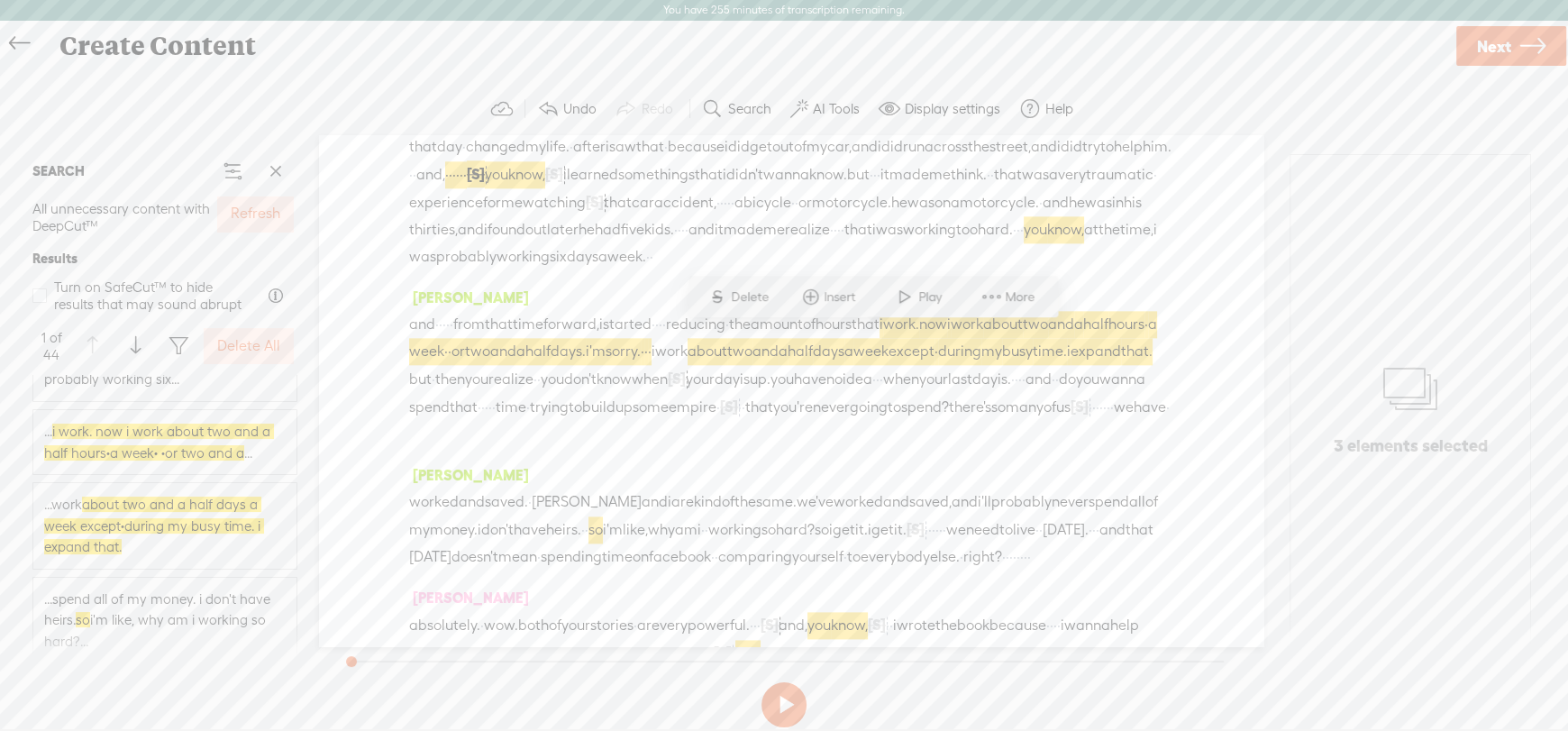
click at [44, 418] on div "... i work. now i work about two and a half hours · a week · · or two and a ..." at bounding box center [165, 442] width 263 height 64
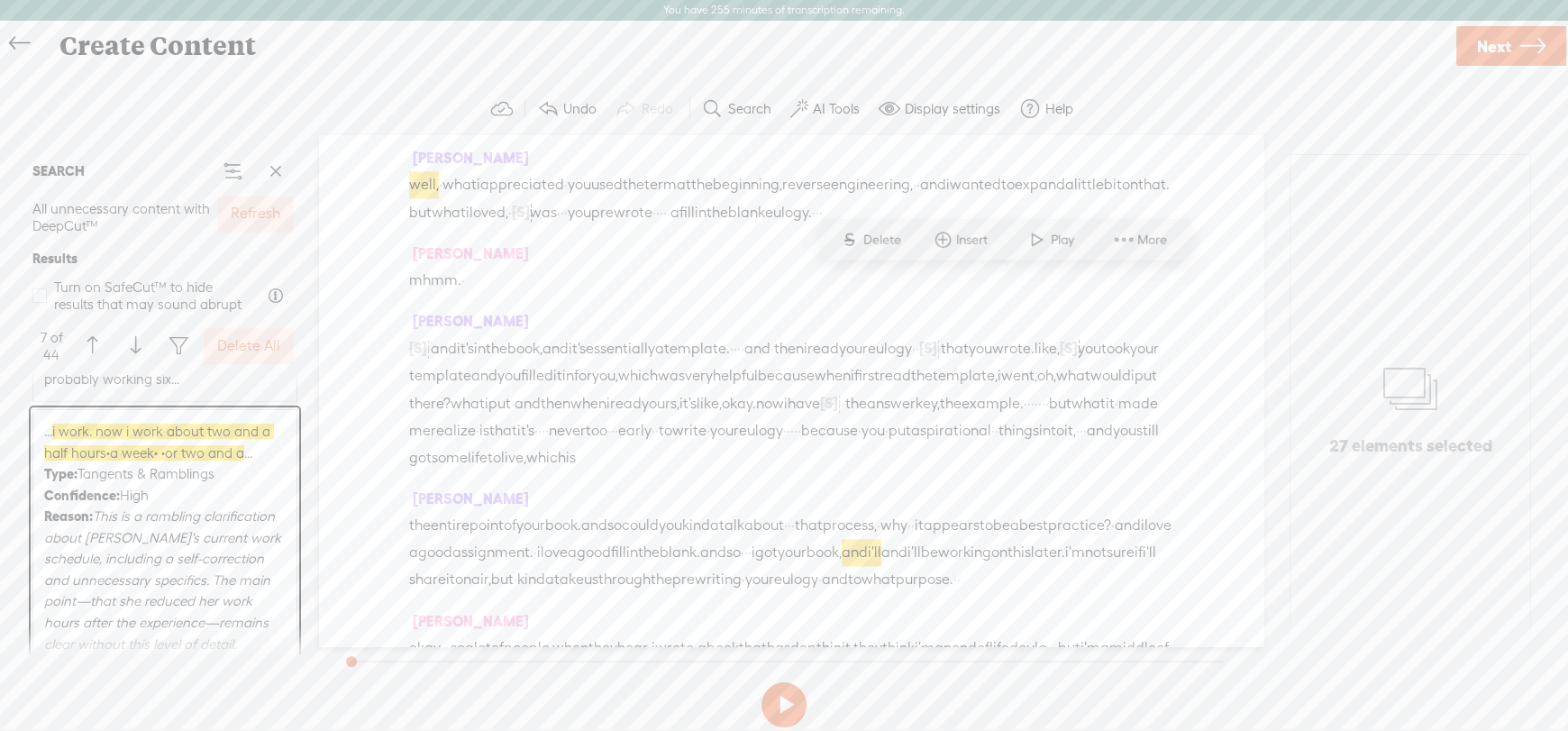
scroll to position [2969, 0]
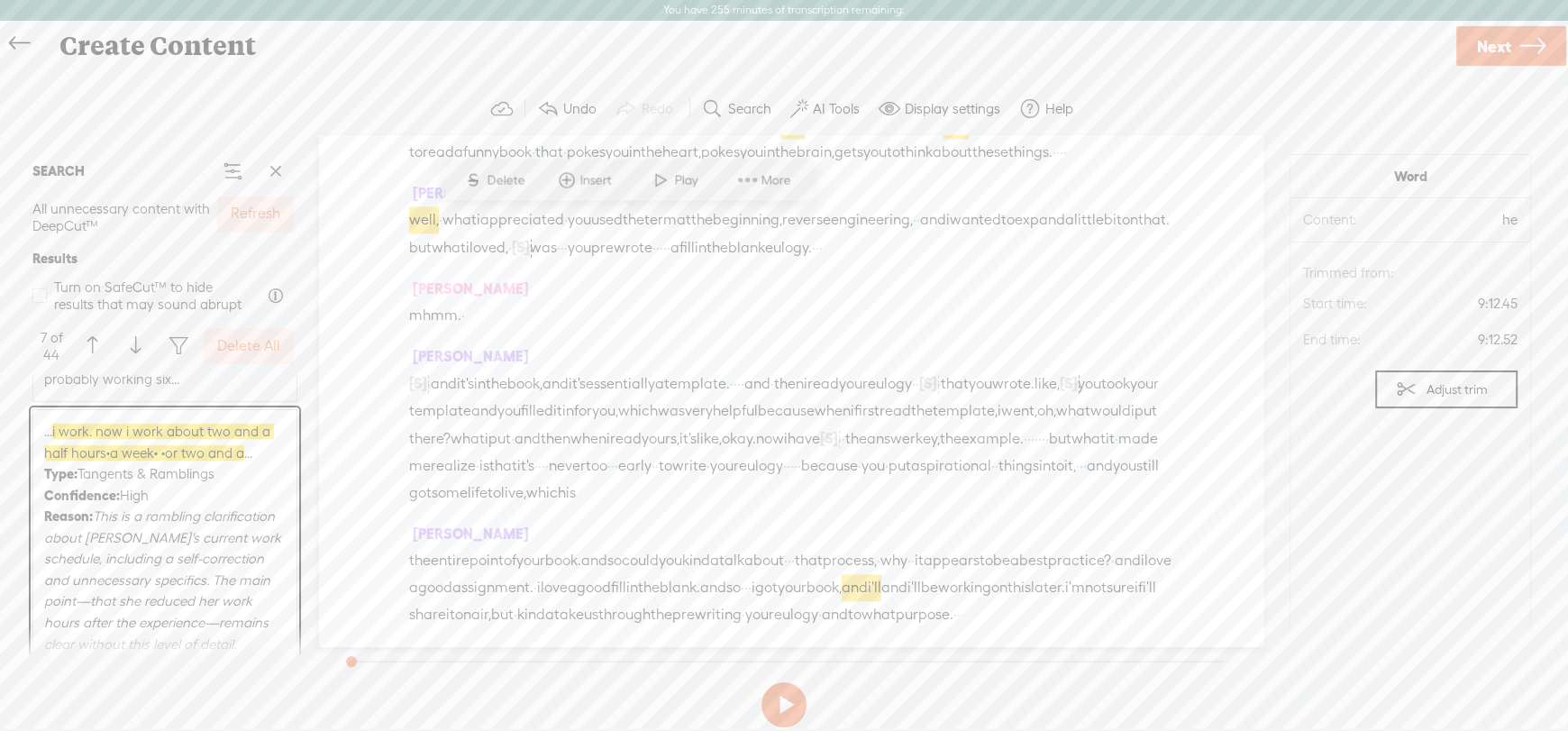
drag, startPoint x: 1086, startPoint y: 318, endPoint x: 894, endPoint y: 371, distance: 199.2
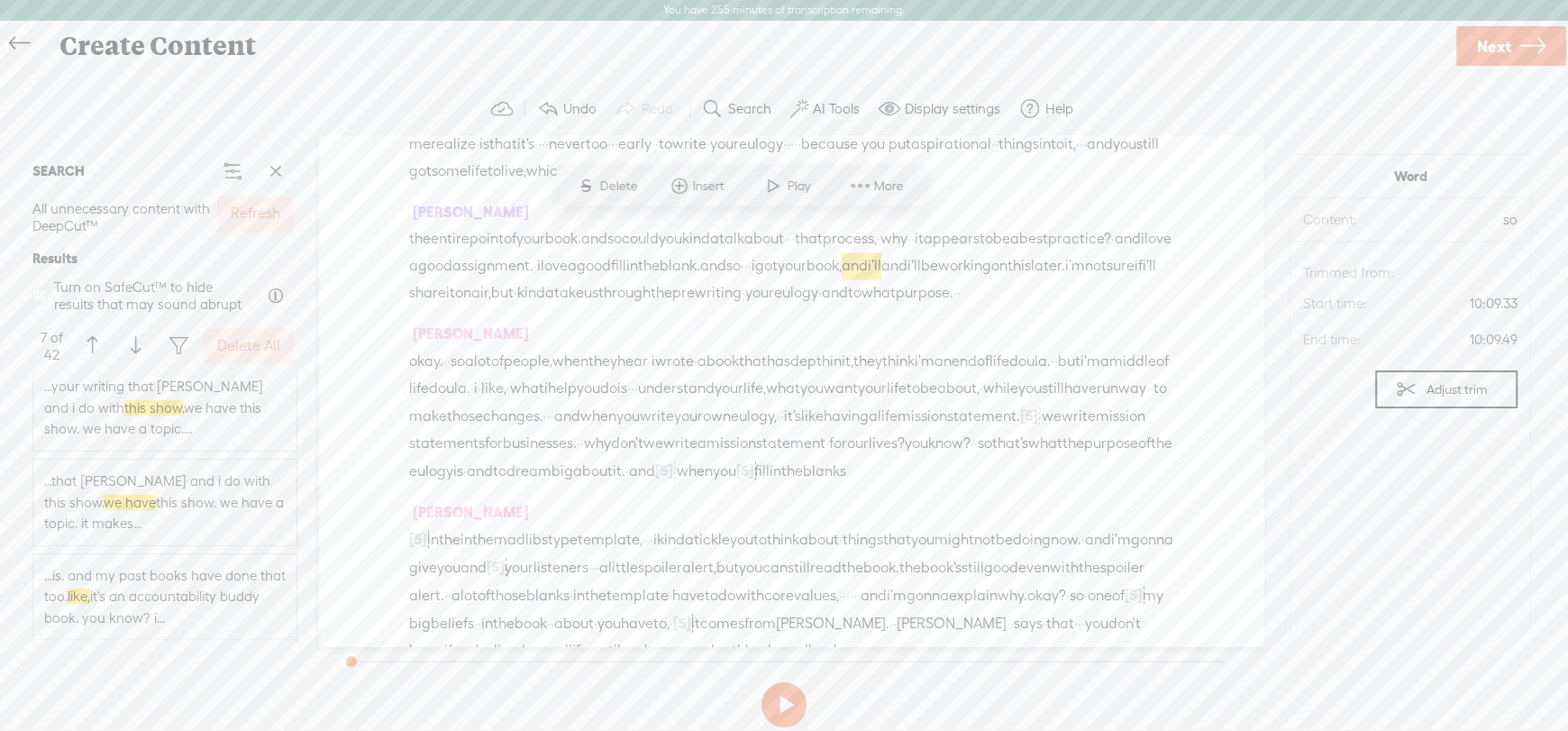
scroll to position [1892, 0]
click at [165, 489] on span "...that [PERSON_NAME] and i do with this show. we have this show. we have a top…" at bounding box center [166, 500] width 242 height 64
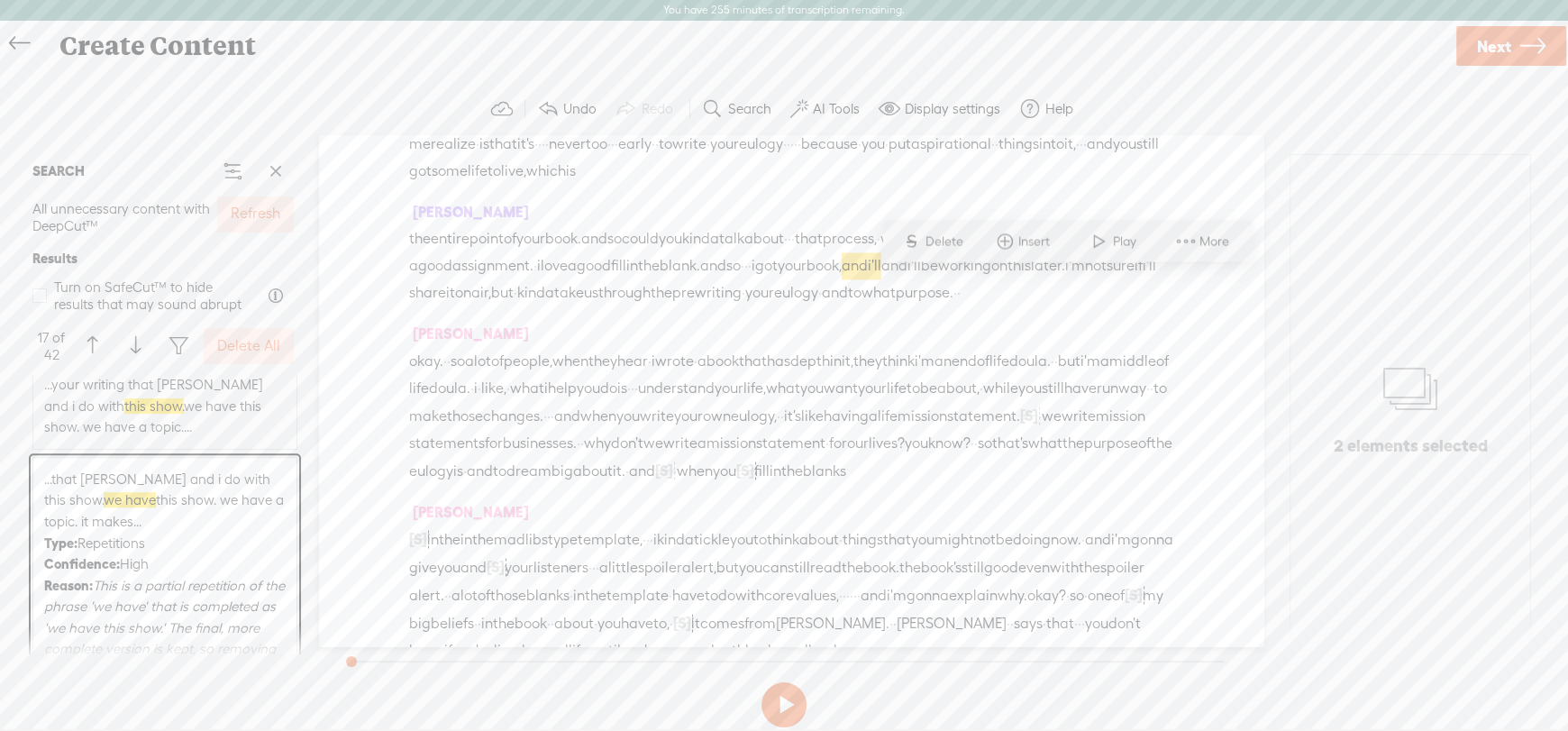
scroll to position [8231, 0]
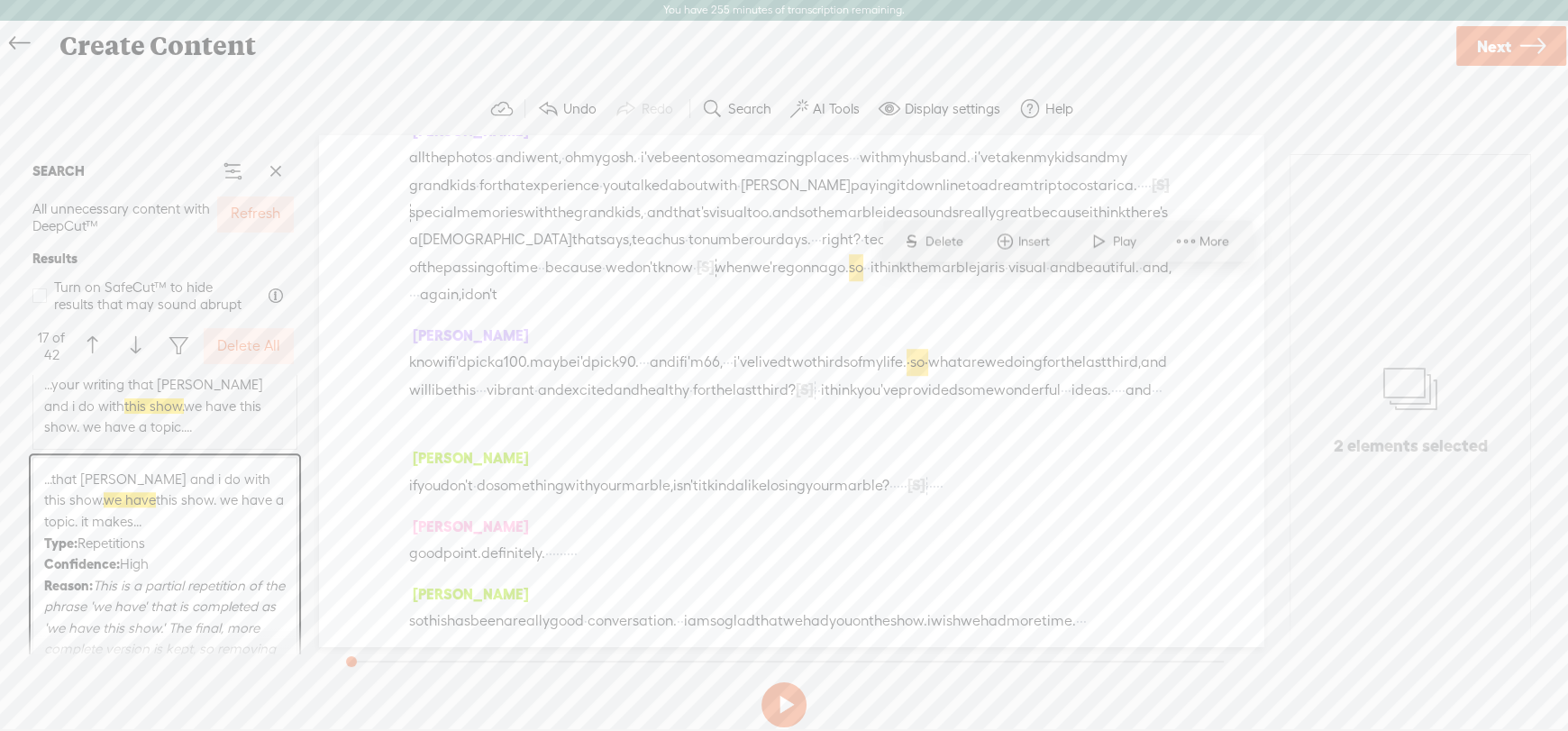
click at [95, 392] on span "...your writing that [PERSON_NAME] and i do with this show. we have this show. …" at bounding box center [166, 406] width 242 height 64
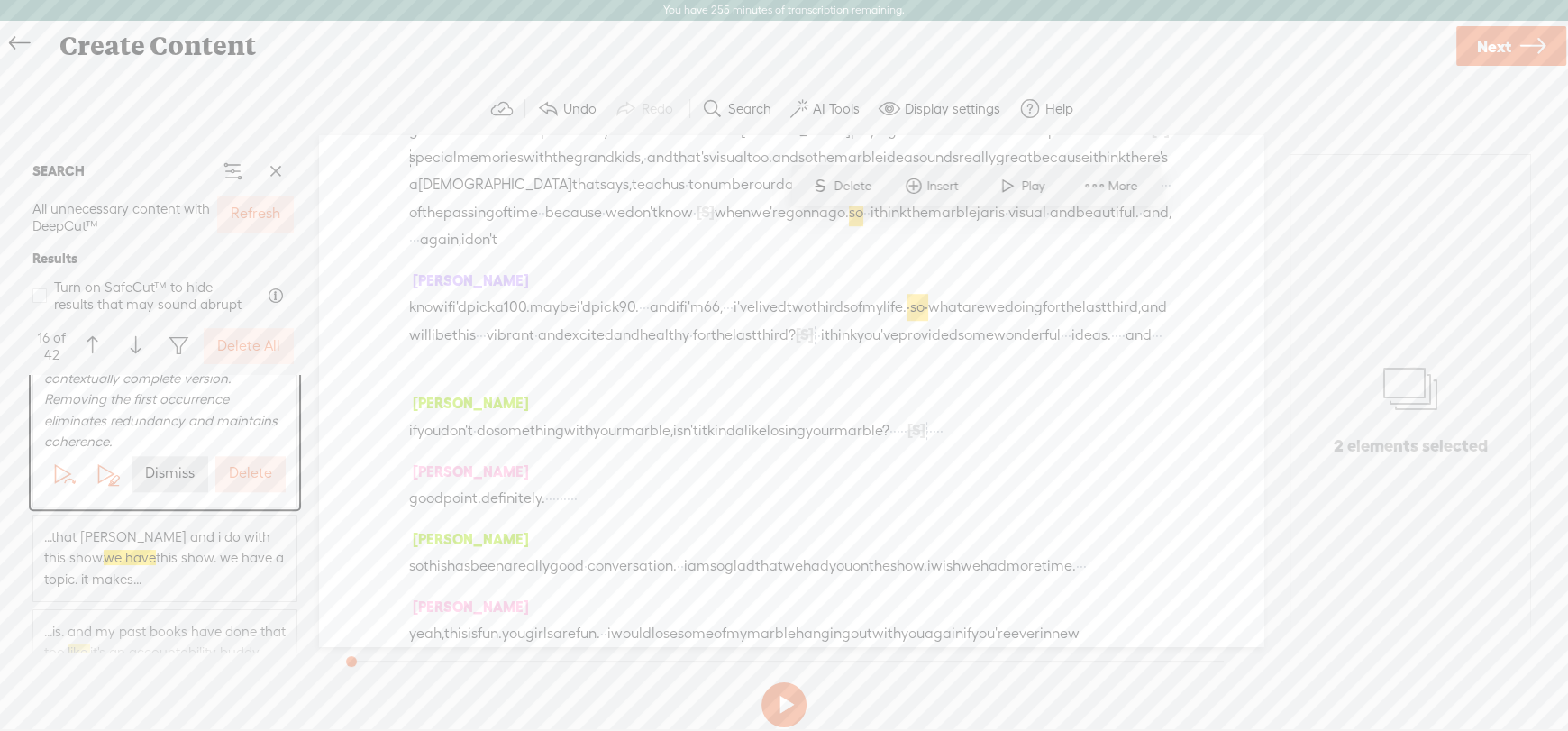
scroll to position [2072, 0]
click at [162, 477] on label "Dismiss" at bounding box center [170, 469] width 50 height 19
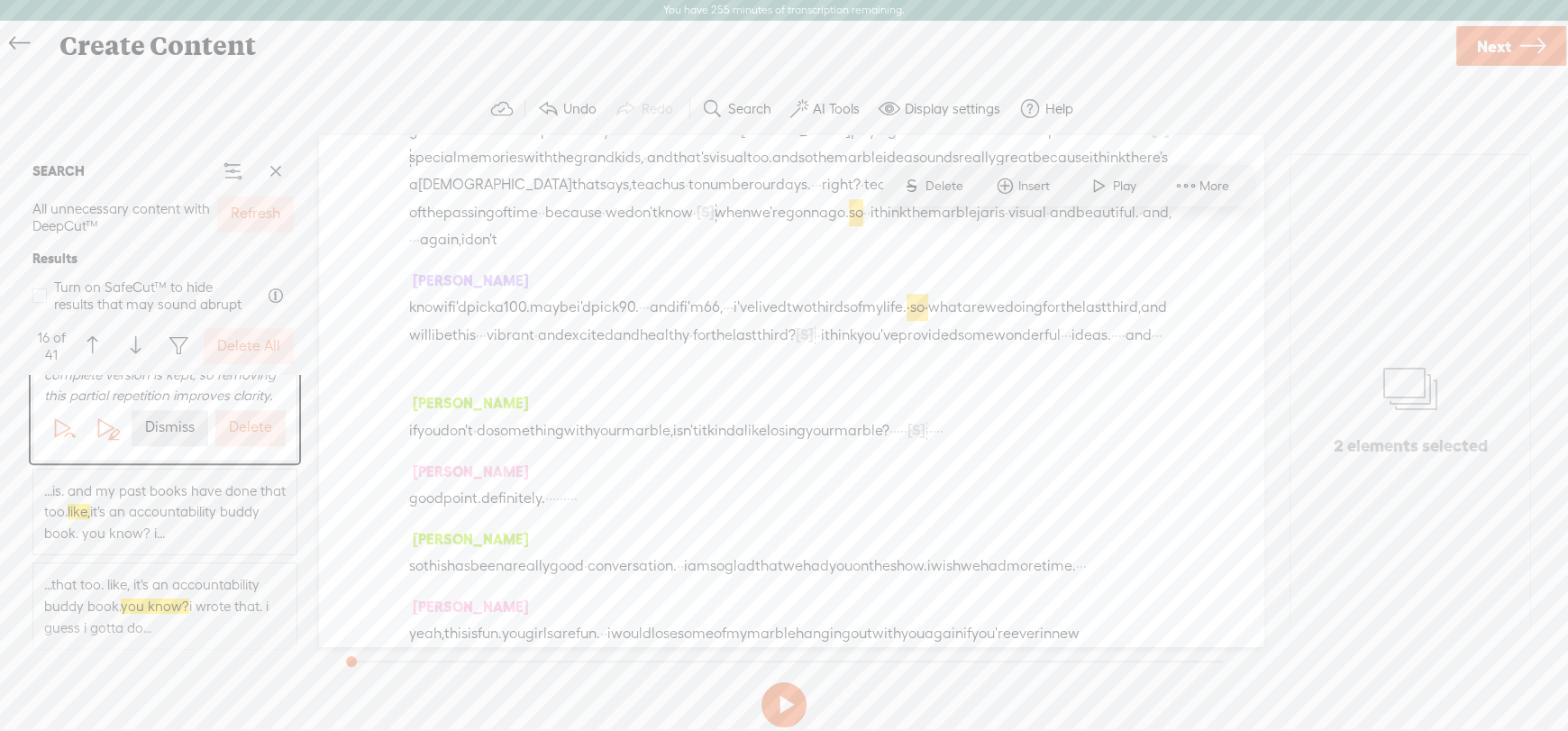
drag, startPoint x: 1020, startPoint y: 224, endPoint x: 627, endPoint y: 254, distance: 394.1
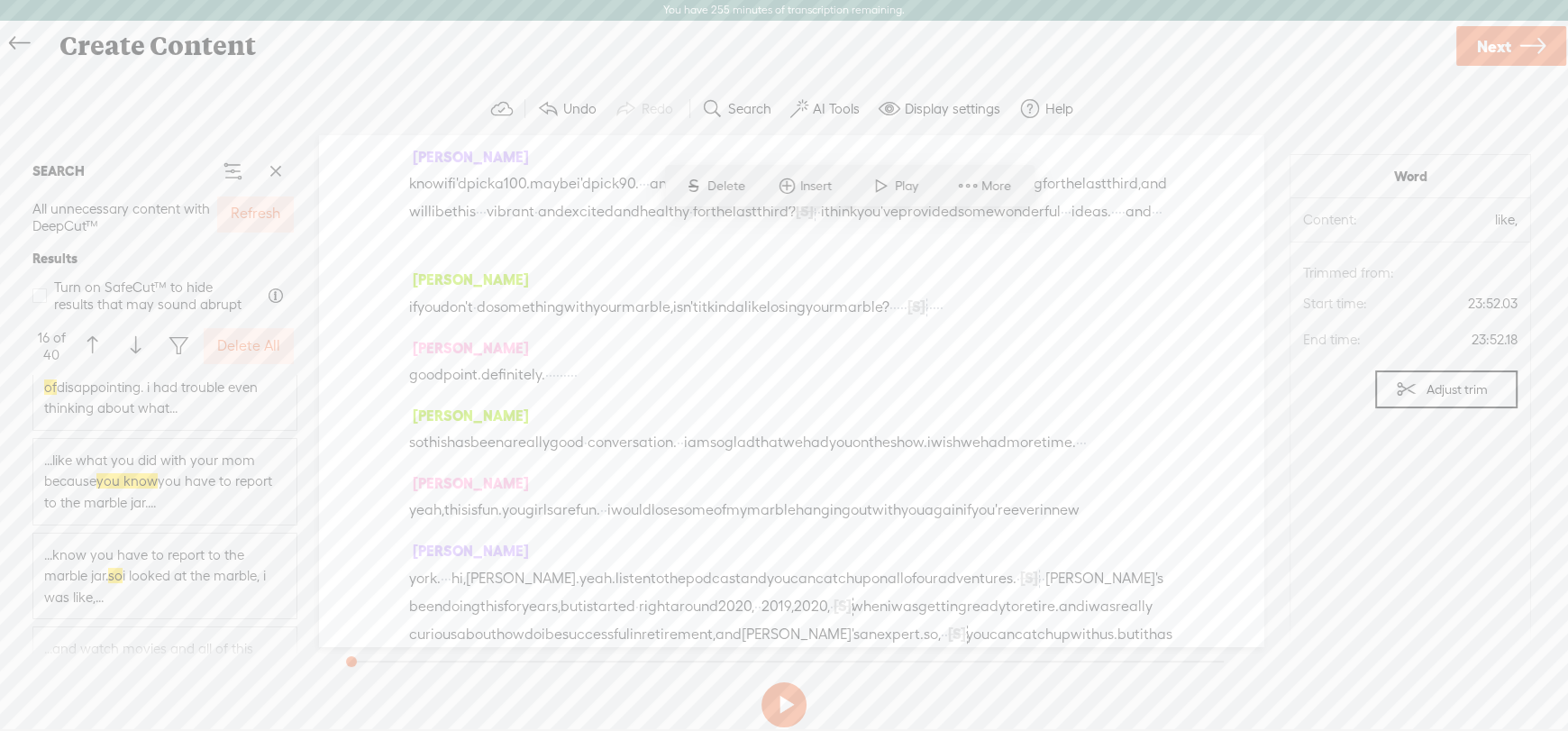
scroll to position [3333, 0]
click at [68, 571] on span "...like what you did with your mom because you know you have to report to the m…" at bounding box center [166, 566] width 242 height 64
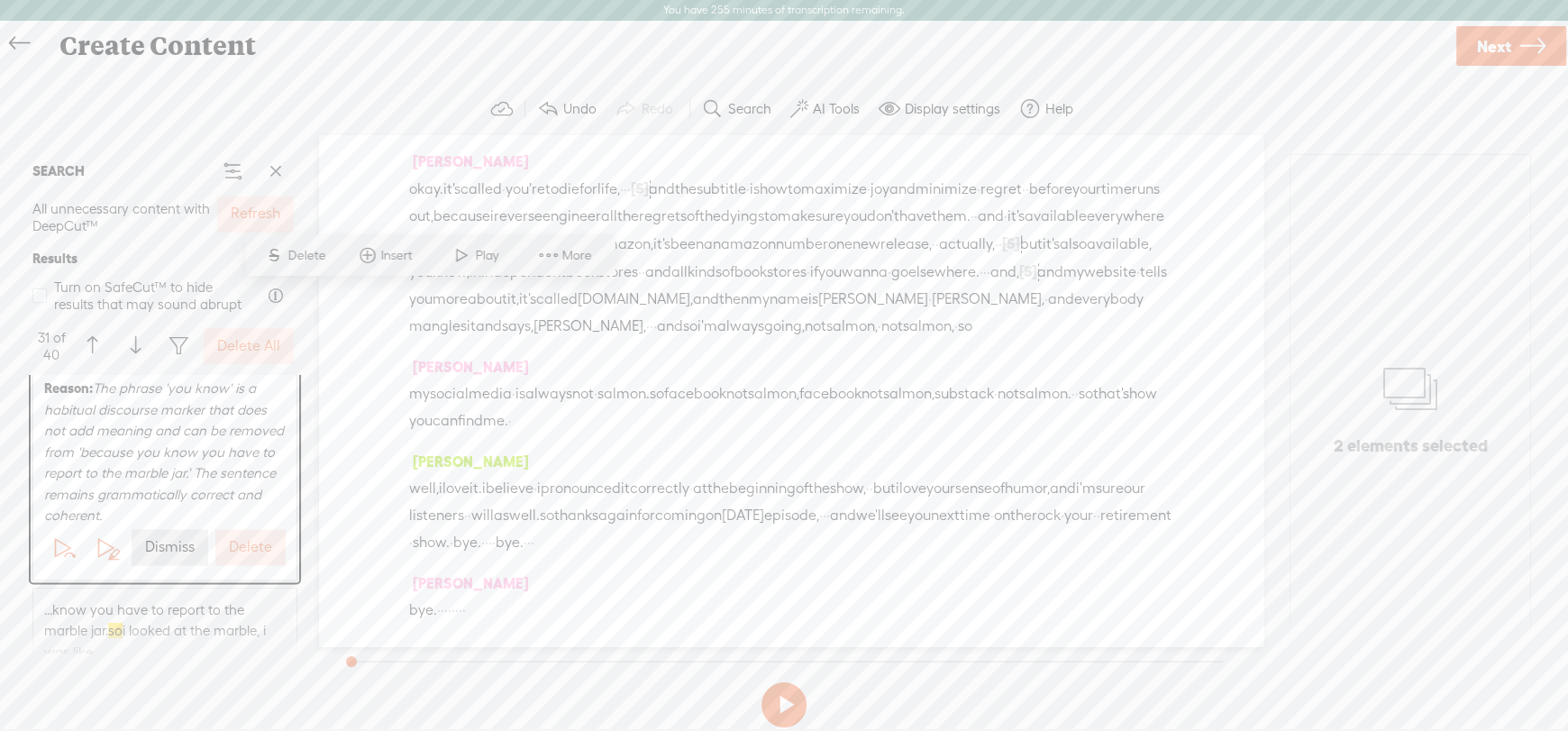
scroll to position [3604, 0]
click at [154, 537] on label "Dismiss" at bounding box center [170, 537] width 50 height 19
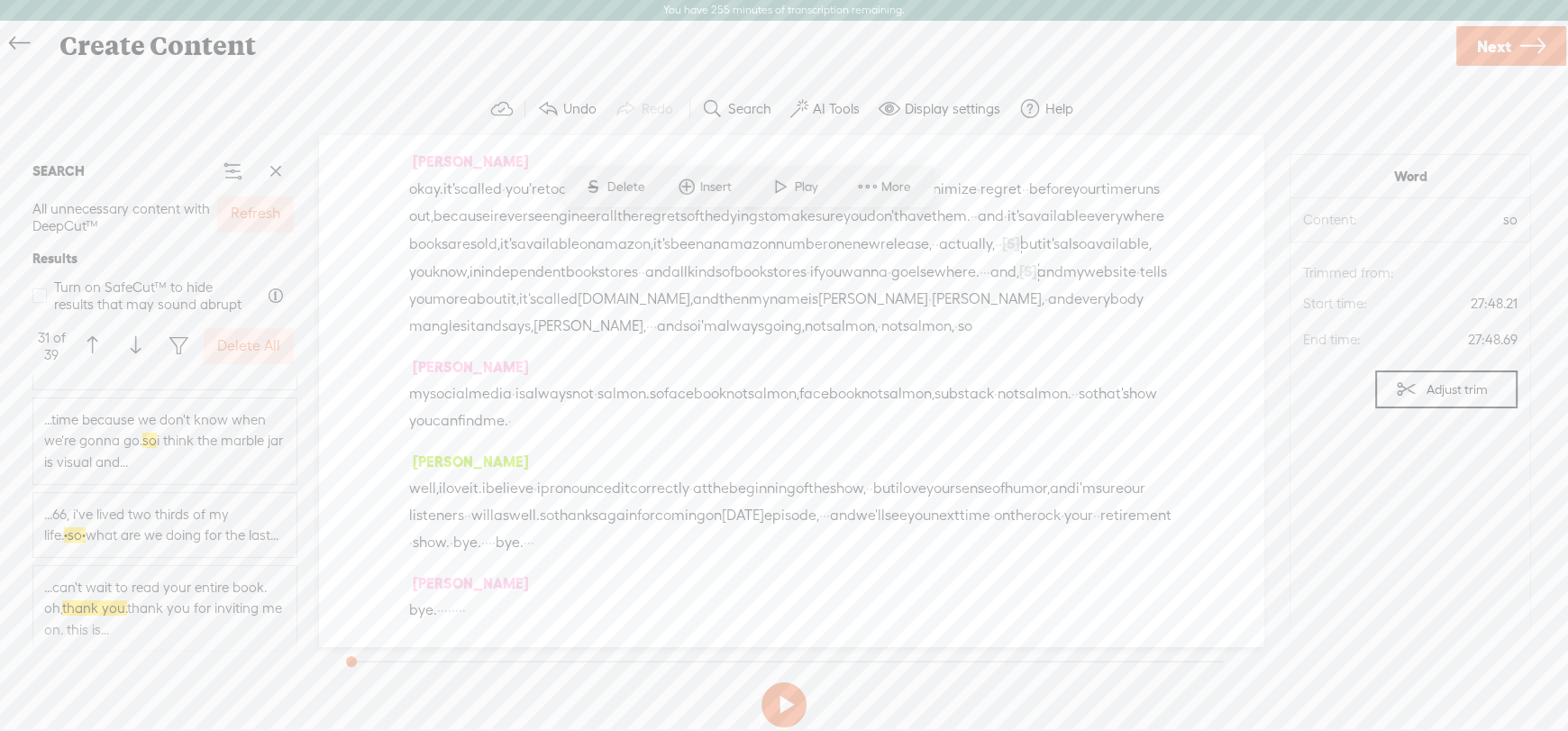
scroll to position [4234, 0]
click at [156, 610] on span "...can't wait to read your entire book. oh, thank you. thank you for inviting m…" at bounding box center [166, 607] width 242 height 64
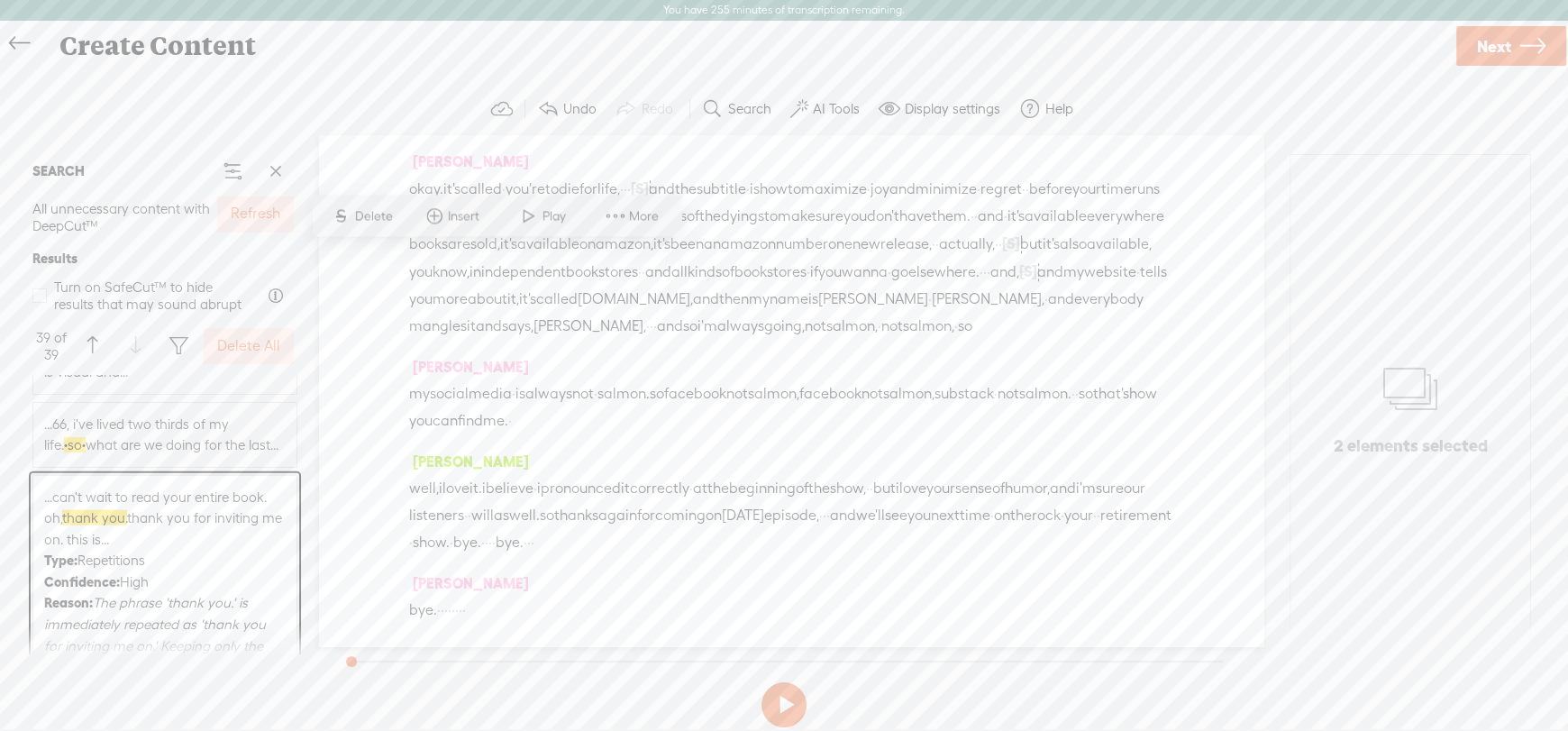
scroll to position [4445, 0]
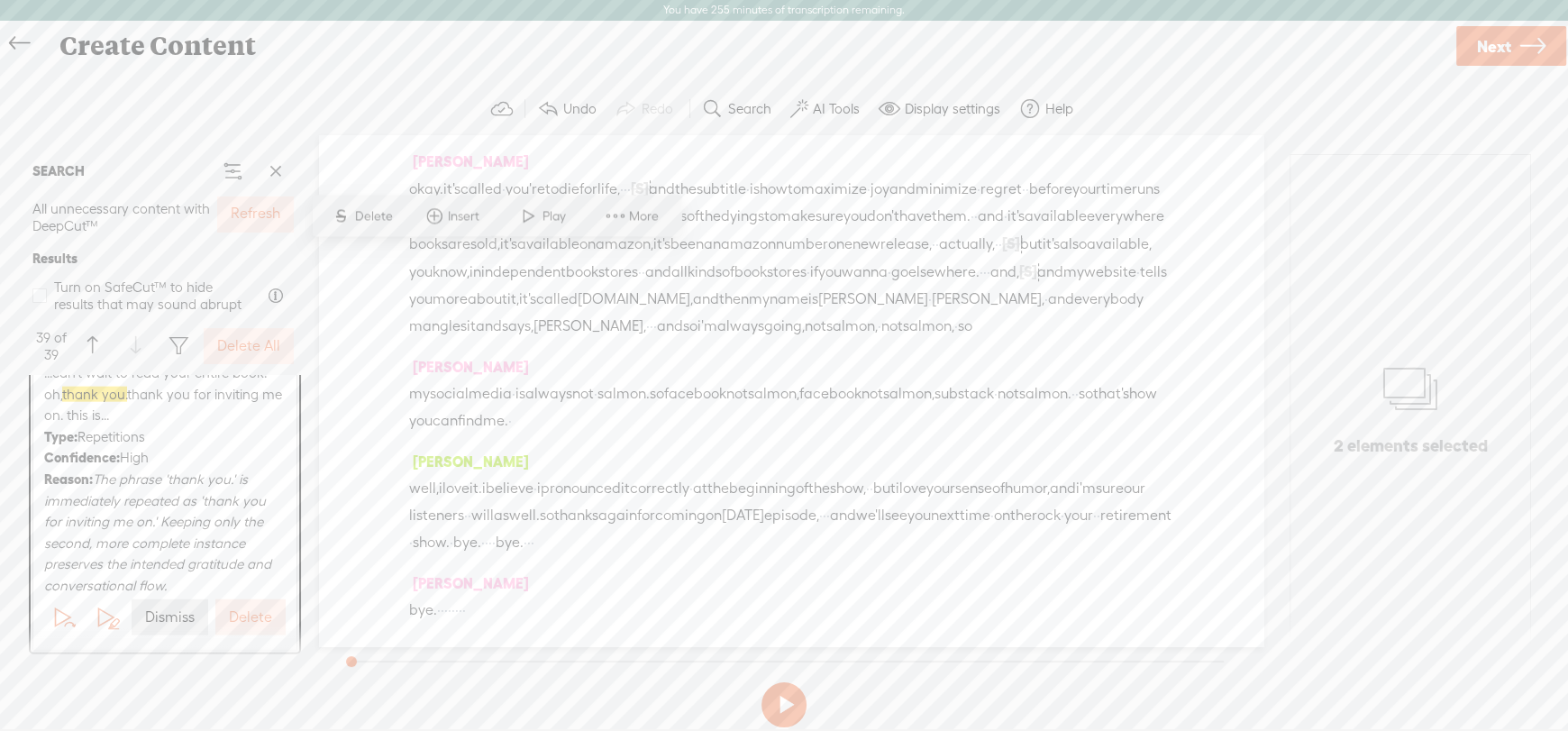
click at [151, 621] on label "Dismiss" at bounding box center [170, 617] width 50 height 19
click at [254, 346] on label "Delete All" at bounding box center [248, 346] width 63 height 19
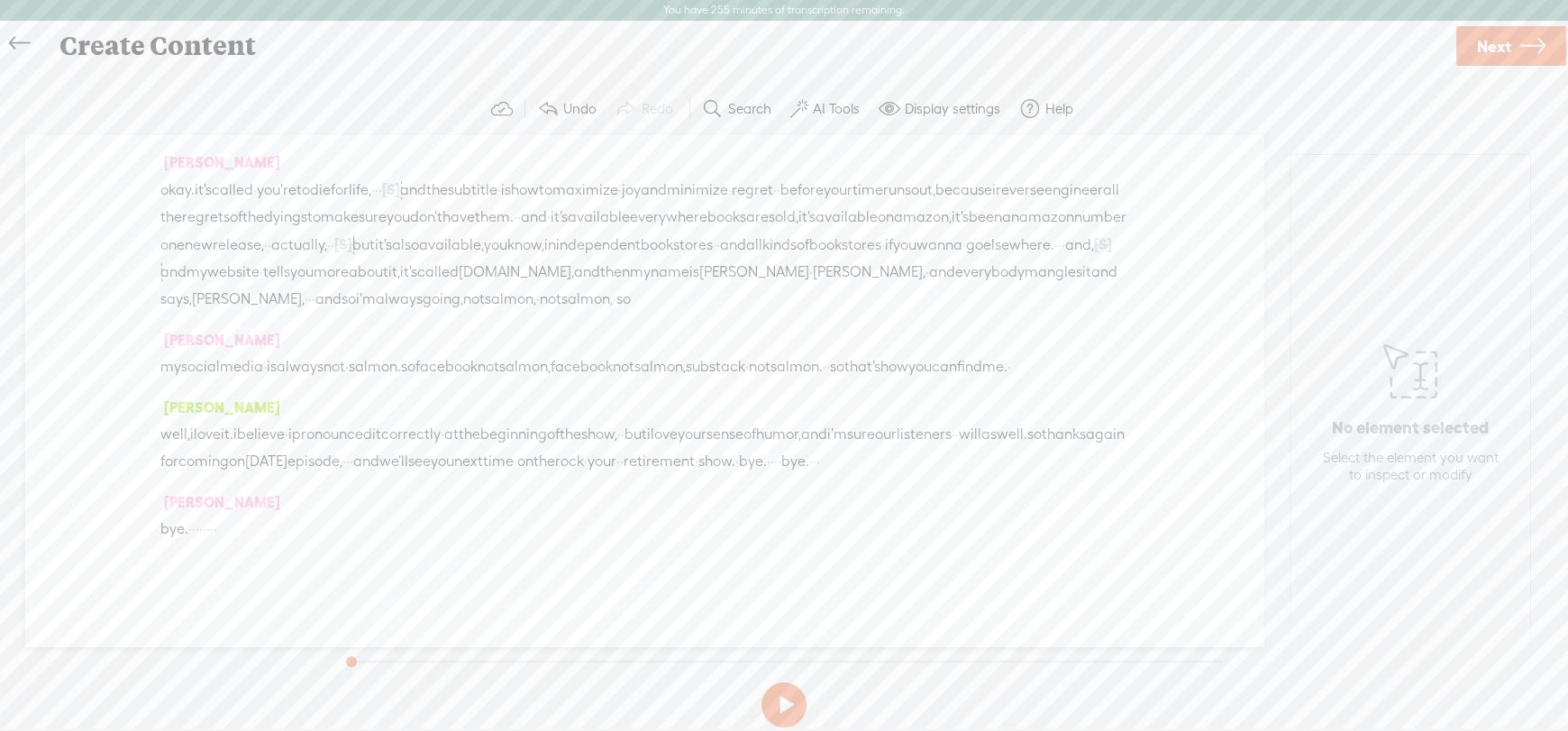
drag, startPoint x: 203, startPoint y: 176, endPoint x: 307, endPoint y: 182, distance: 104.2
click at [1503, 47] on span "Next" at bounding box center [1494, 46] width 35 height 46
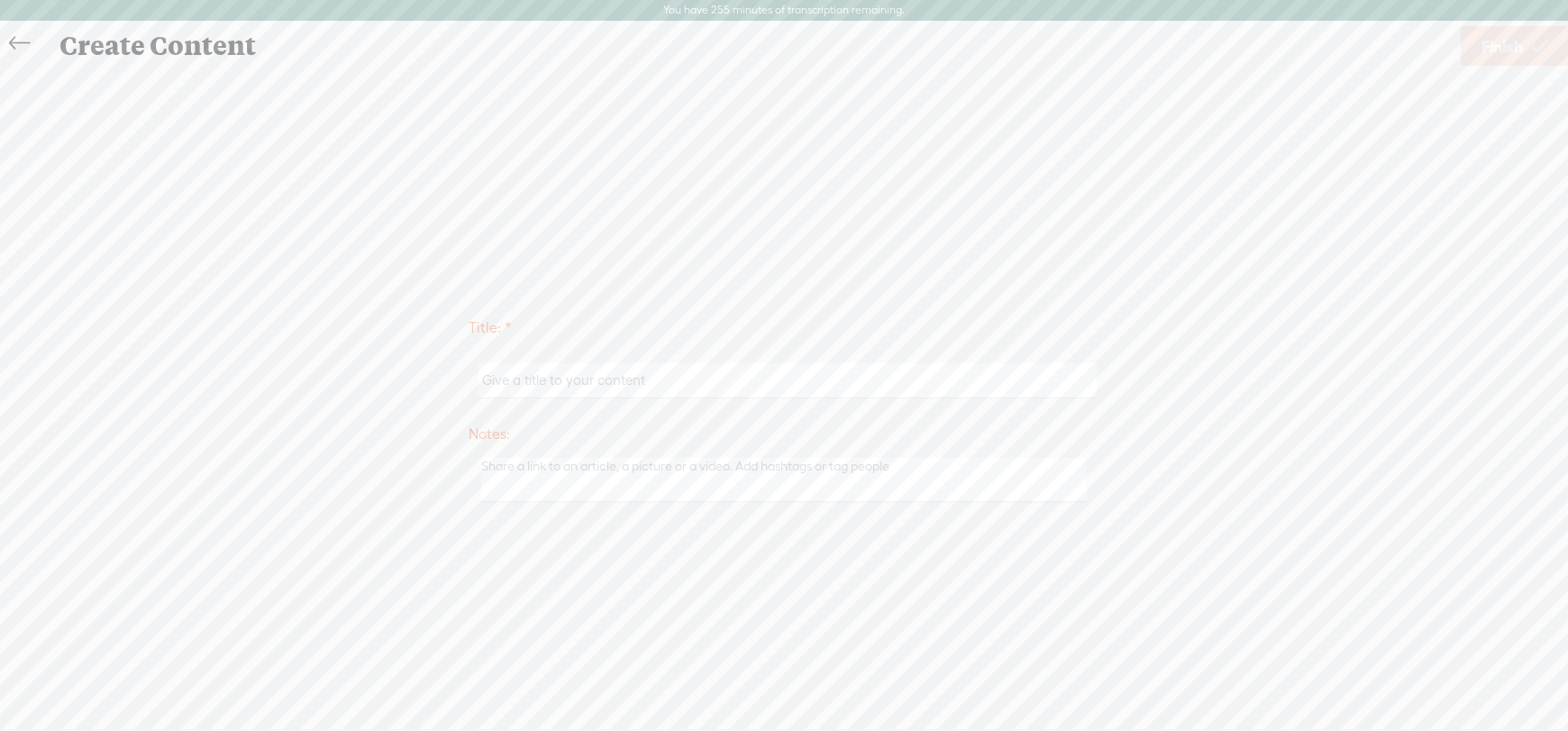
click at [617, 384] on input "text" at bounding box center [787, 380] width 618 height 35
drag, startPoint x: 426, startPoint y: 397, endPoint x: 234, endPoint y: 400, distance: 192.0
click at [236, 401] on div "Title: * [PERSON_NAME] Notes: Save as a draft content Publish: Warning: Narrati…" at bounding box center [784, 407] width 1533 height 205
paste input "ansoh"
type input "[PERSON_NAME]"
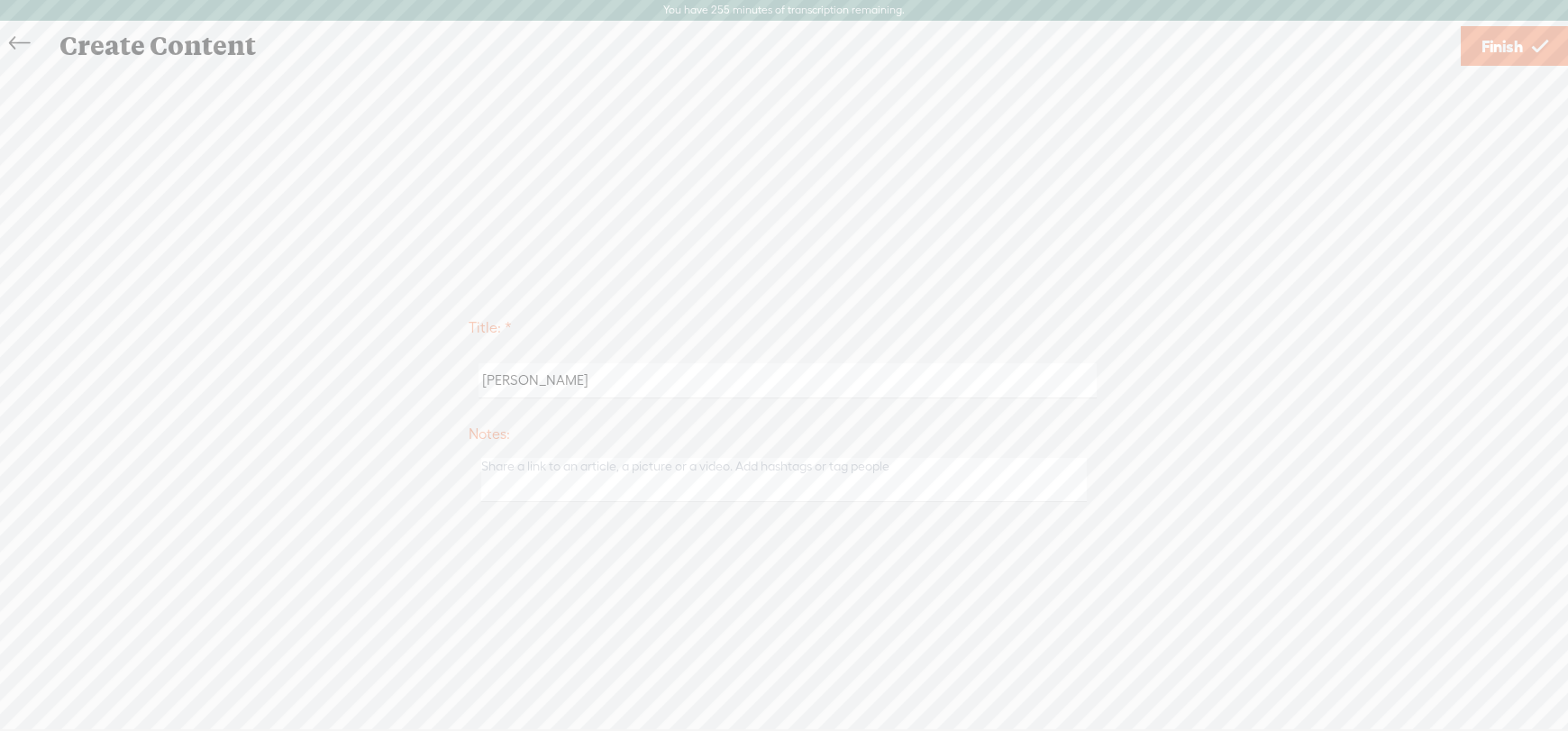
click at [1516, 43] on span "Finish" at bounding box center [1503, 46] width 42 height 46
